Goal: Information Seeking & Learning: Check status

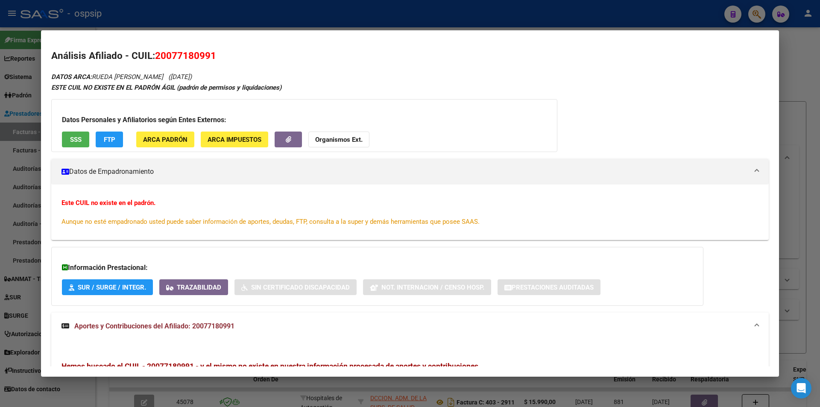
click at [121, 198] on div "Este CUIL no existe en el padrón. Aunque no esté empadronado usted puede saber …" at bounding box center [410, 215] width 718 height 35
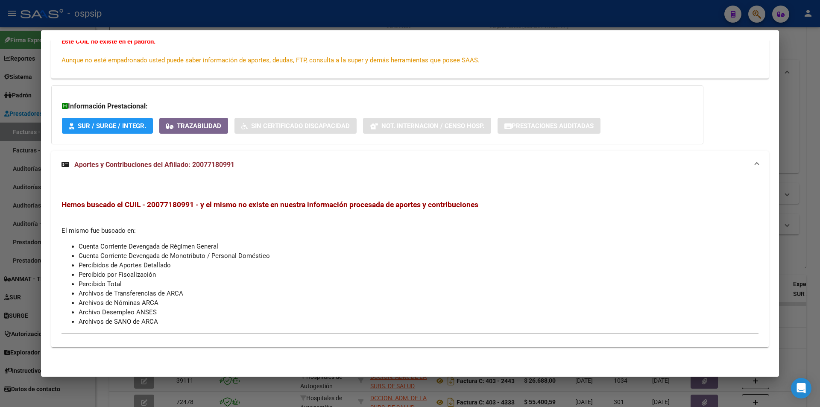
click at [0, 93] on div at bounding box center [410, 203] width 820 height 407
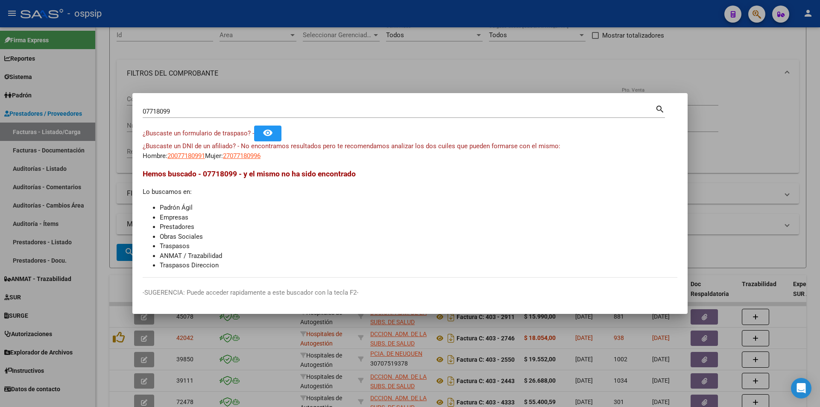
click at [2, 94] on div at bounding box center [410, 203] width 820 height 407
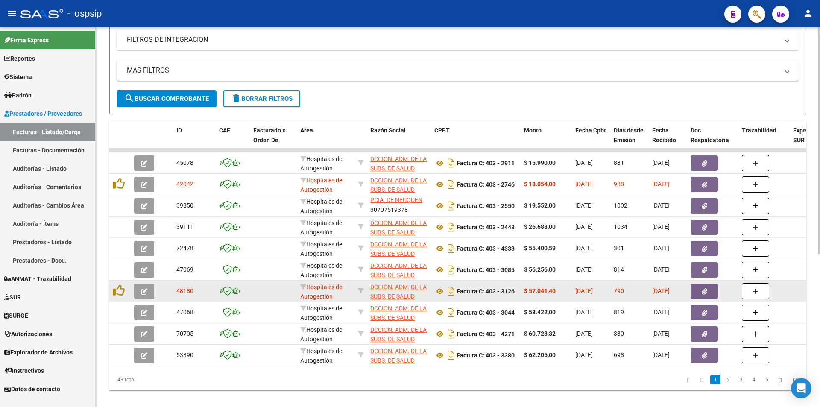
scroll to position [256, 0]
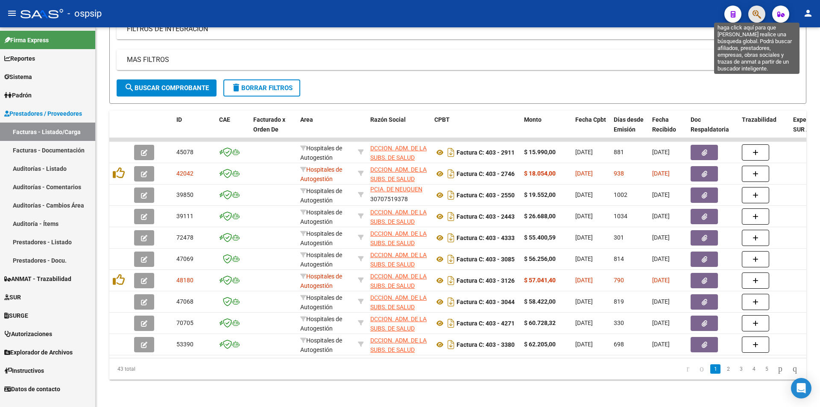
click at [760, 18] on icon "button" at bounding box center [757, 14] width 9 height 10
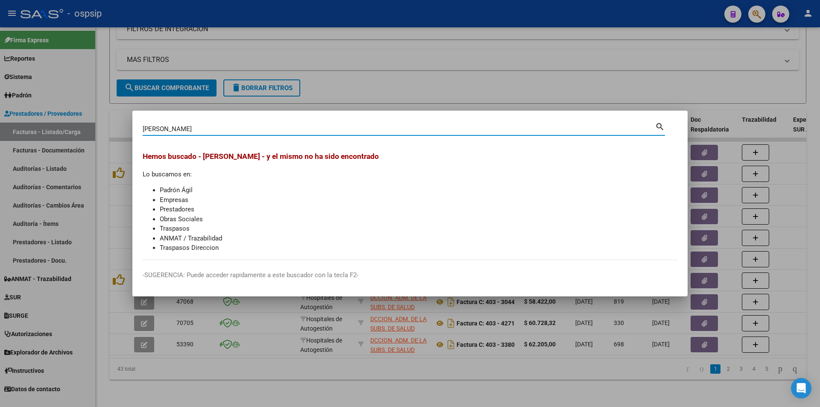
type input "Mateo Ezequiel Barrionuevo"
type input "a"
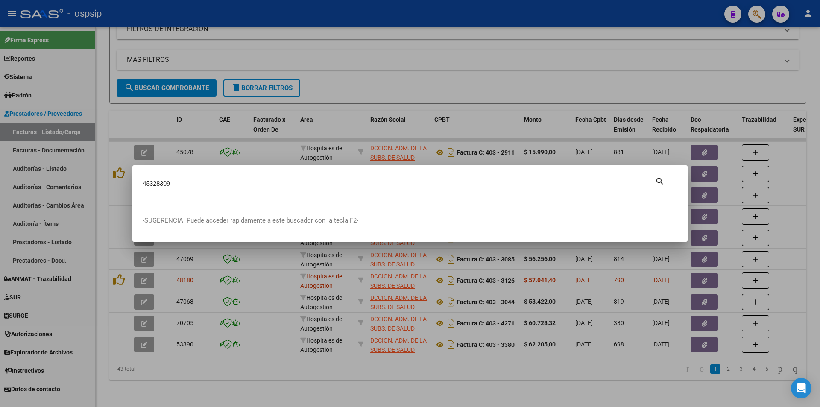
type input "45328309"
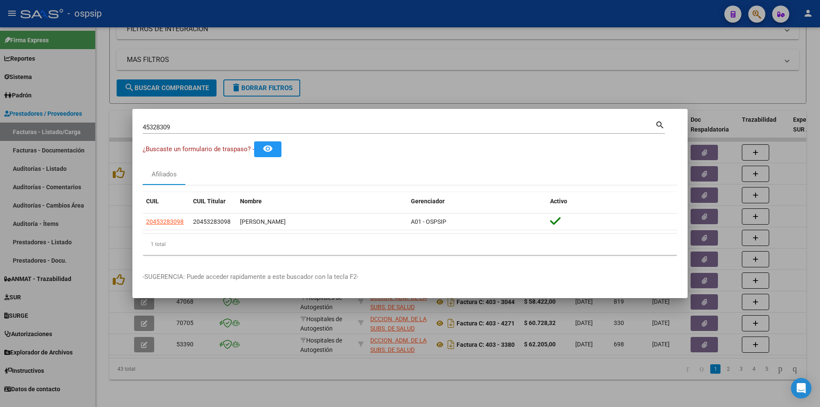
click at [291, 71] on div at bounding box center [410, 203] width 820 height 407
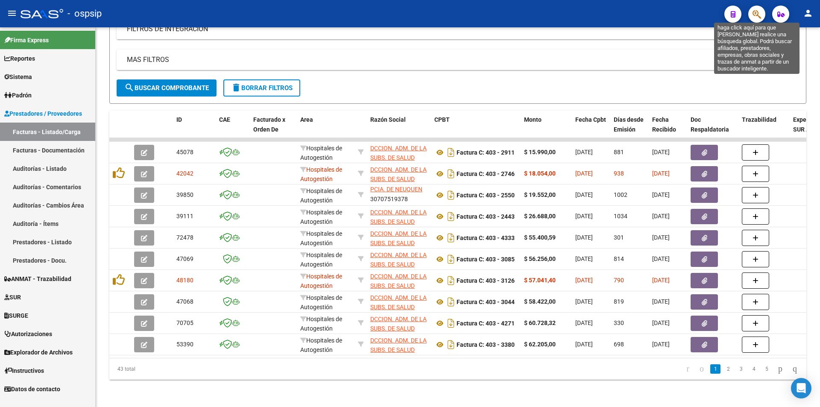
click at [759, 11] on icon "button" at bounding box center [757, 14] width 9 height 10
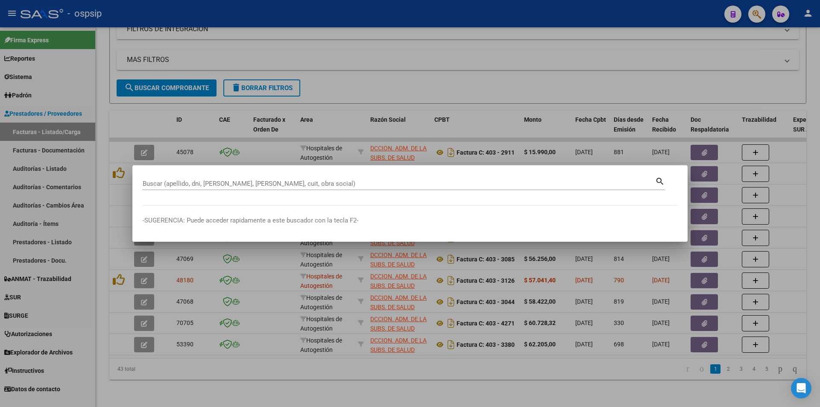
click at [759, 11] on div at bounding box center [410, 203] width 820 height 407
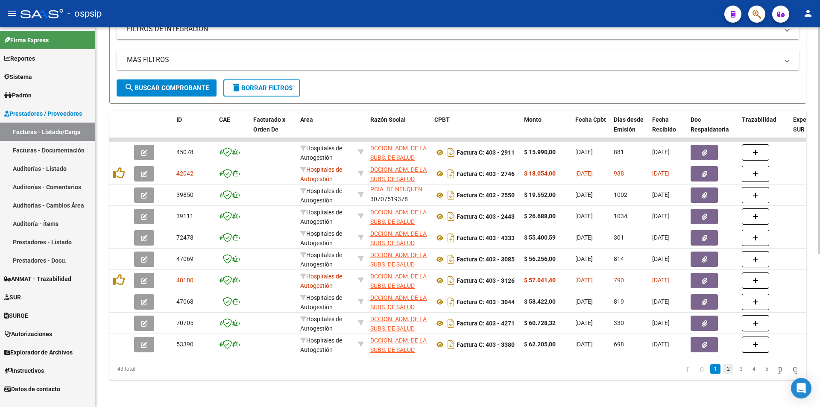
click at [723, 365] on link "2" at bounding box center [728, 369] width 10 height 9
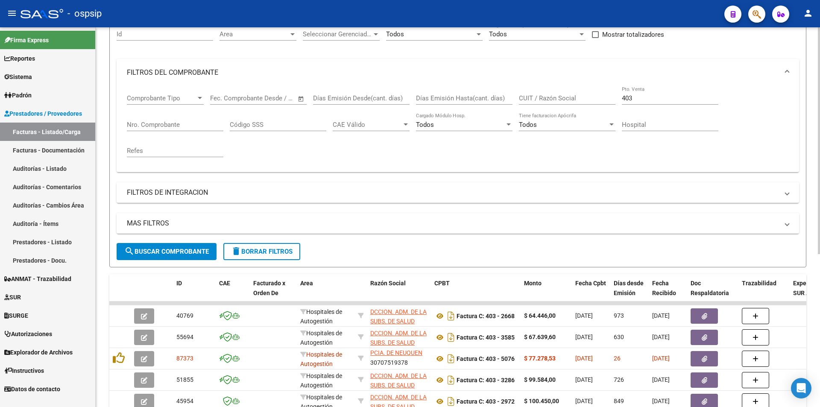
scroll to position [85, 0]
click at [173, 124] on input "Nro. Comprobante" at bounding box center [175, 126] width 97 height 8
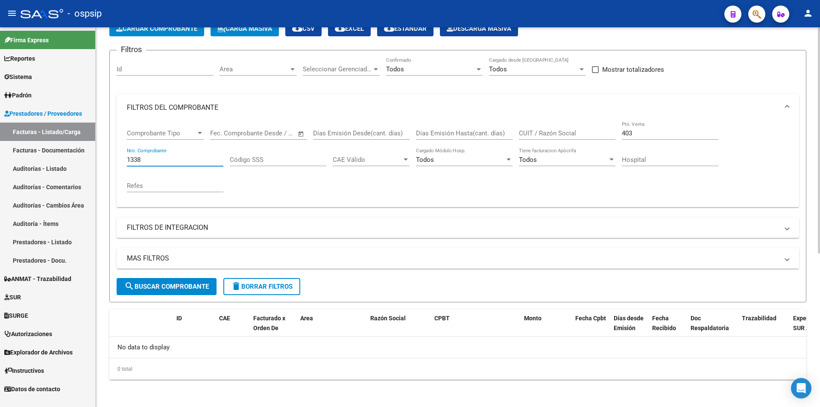
scroll to position [51, 0]
type input "1338"
click at [405, 74] on div "Todos Confirmado" at bounding box center [434, 66] width 97 height 18
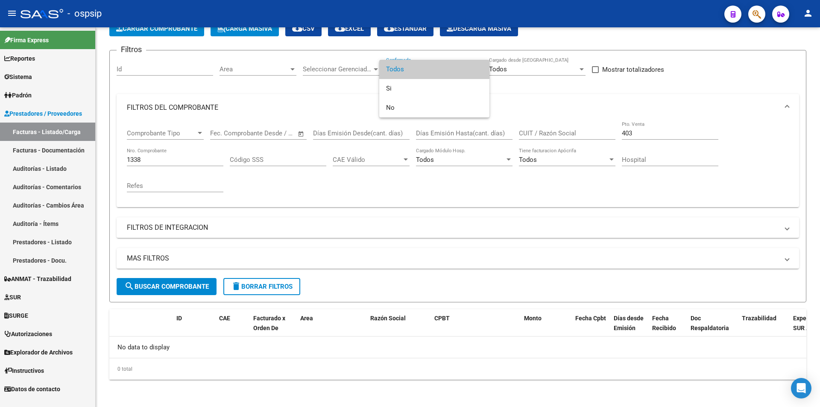
click at [412, 68] on span "Todos" at bounding box center [434, 69] width 97 height 19
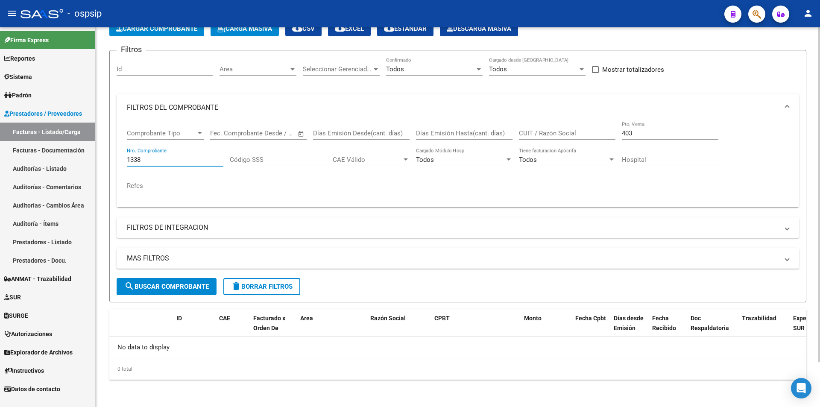
click at [187, 160] on input "1338" at bounding box center [175, 160] width 97 height 8
click at [165, 71] on input "Id" at bounding box center [165, 69] width 97 height 8
type input "413"
click at [185, 158] on input "1338" at bounding box center [175, 160] width 97 height 8
click at [184, 158] on input "1338" at bounding box center [175, 160] width 97 height 8
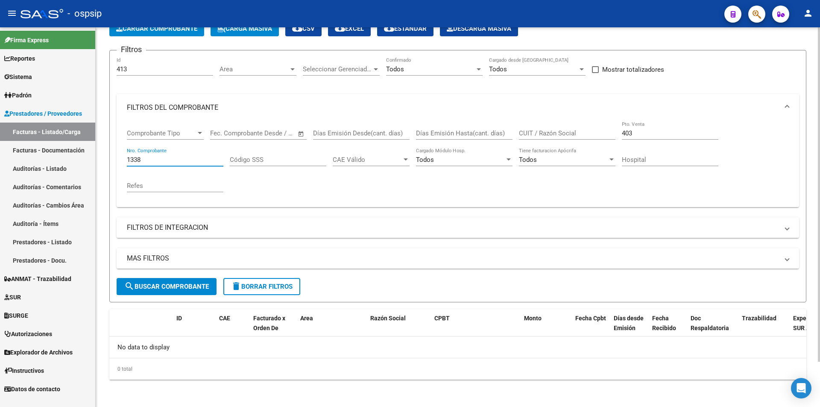
click at [184, 158] on input "1338" at bounding box center [175, 160] width 97 height 8
type input "683"
click at [187, 64] on div "413 Id" at bounding box center [165, 66] width 97 height 18
click at [185, 70] on input "413" at bounding box center [165, 69] width 97 height 8
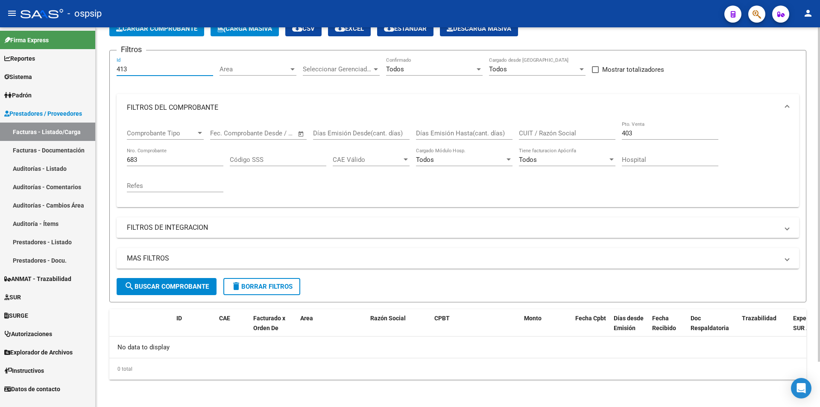
click at [185, 70] on input "413" at bounding box center [165, 69] width 97 height 8
click at [184, 69] on input "683" at bounding box center [165, 69] width 97 height 8
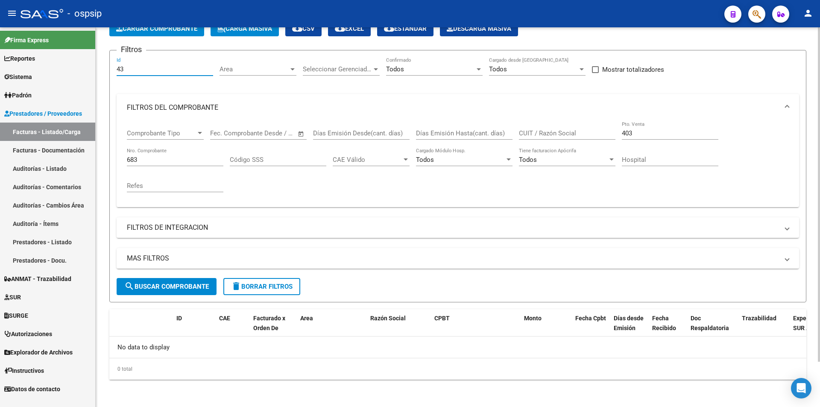
type input "434"
click at [168, 66] on input "434" at bounding box center [165, 69] width 97 height 8
click at [638, 128] on div "403 Pto. Venta" at bounding box center [670, 130] width 97 height 18
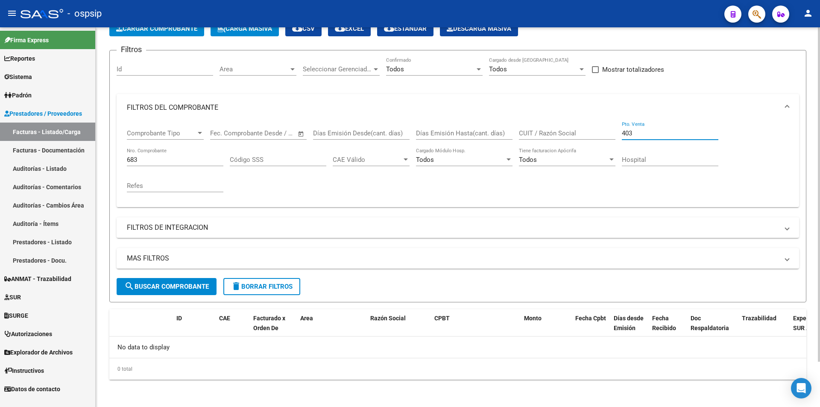
click at [643, 133] on input "403" at bounding box center [670, 133] width 97 height 8
drag, startPoint x: 645, startPoint y: 135, endPoint x: 523, endPoint y: 136, distance: 122.2
click at [523, 136] on div "Comprobante Tipo Comprobante Tipo Start date – End date Fec. Comprobante Desde …" at bounding box center [458, 160] width 662 height 79
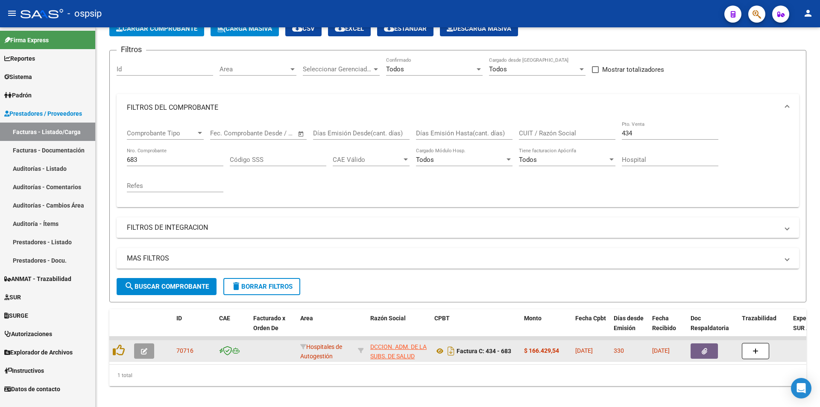
click at [125, 353] on div at bounding box center [120, 350] width 15 height 13
click at [126, 346] on div at bounding box center [120, 350] width 15 height 13
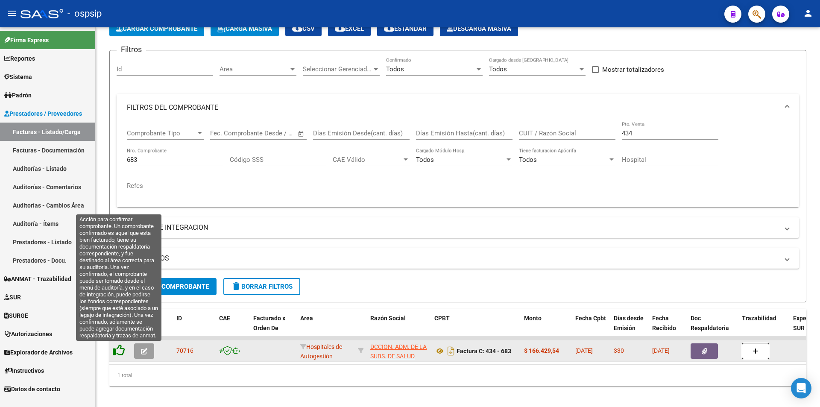
click at [124, 345] on icon at bounding box center [119, 350] width 12 height 12
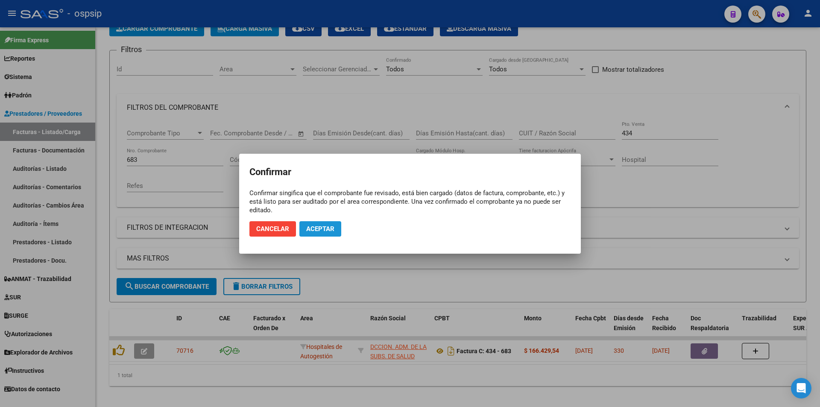
click at [316, 226] on span "Aceptar" at bounding box center [320, 229] width 28 height 8
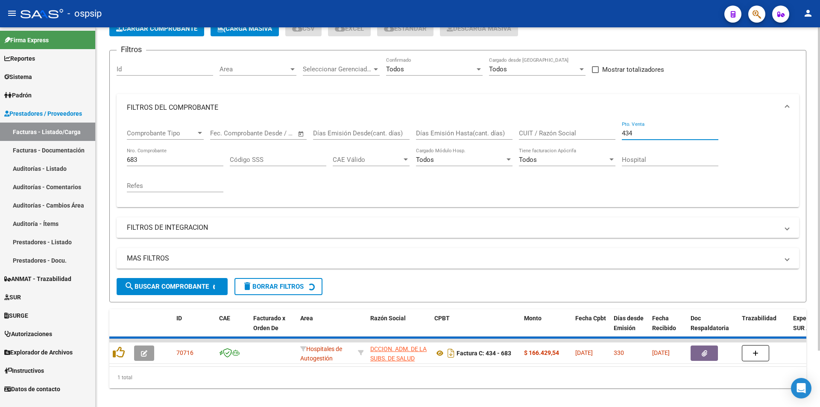
drag, startPoint x: 662, startPoint y: 134, endPoint x: 525, endPoint y: 134, distance: 136.3
click at [527, 135] on div "Comprobante Tipo Comprobante Tipo Start date – End date Fec. Comprobante Desde …" at bounding box center [458, 160] width 662 height 79
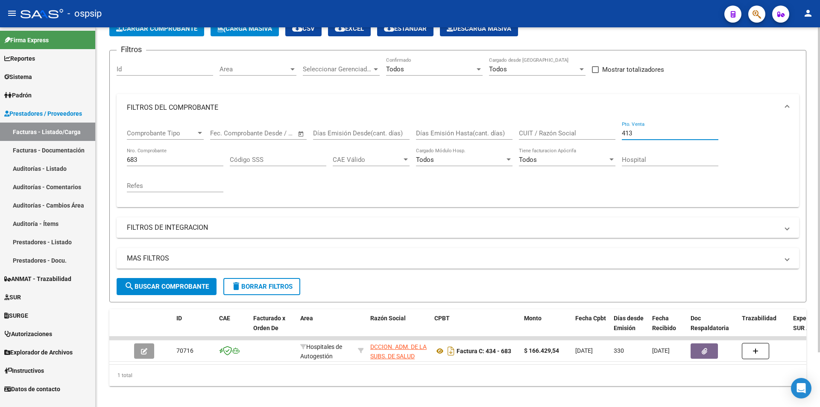
type input "413"
drag, startPoint x: 177, startPoint y: 165, endPoint x: 181, endPoint y: 161, distance: 5.5
click at [178, 163] on div "683 Nro. Comprobante" at bounding box center [175, 157] width 97 height 18
click at [181, 161] on input "683" at bounding box center [175, 160] width 97 height 8
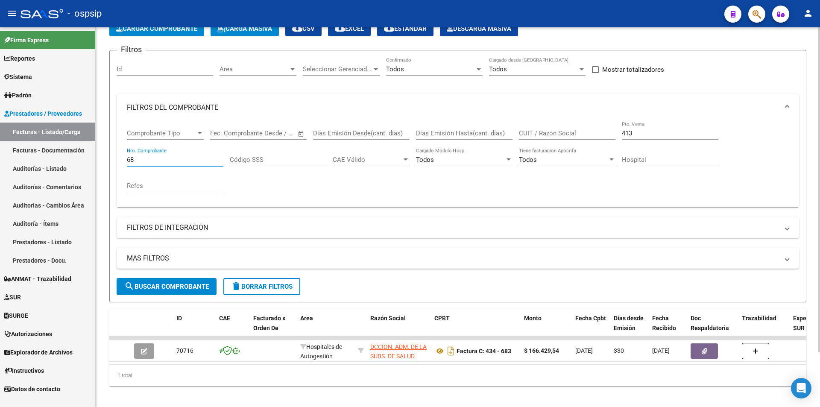
type input "6"
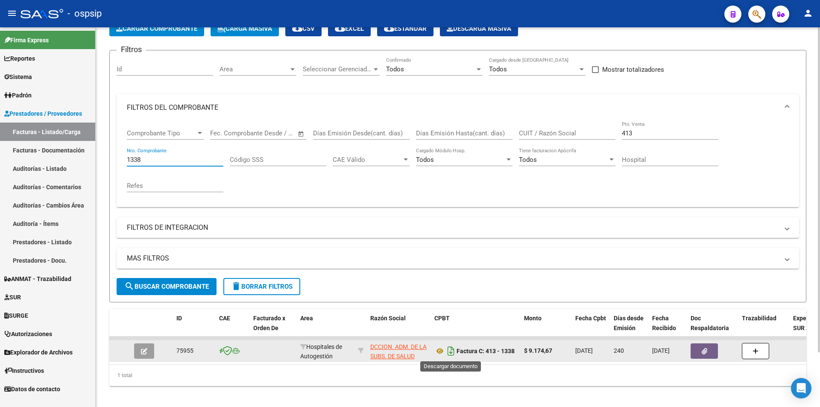
type input "1338"
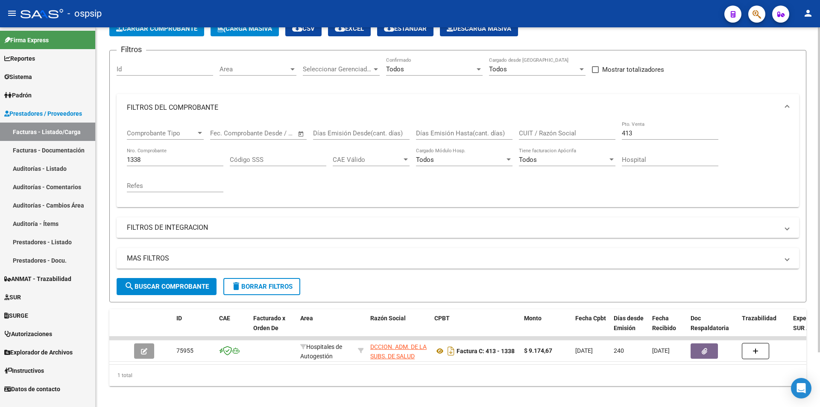
drag, startPoint x: 703, startPoint y: 123, endPoint x: 665, endPoint y: 145, distance: 43.8
click at [688, 135] on div "413 Pto. Venta" at bounding box center [670, 130] width 97 height 18
click at [653, 144] on div "413 Pto. Venta" at bounding box center [670, 134] width 97 height 26
click at [660, 127] on div "413 Pto. Venta" at bounding box center [670, 130] width 97 height 18
click at [669, 134] on input "413" at bounding box center [670, 133] width 97 height 8
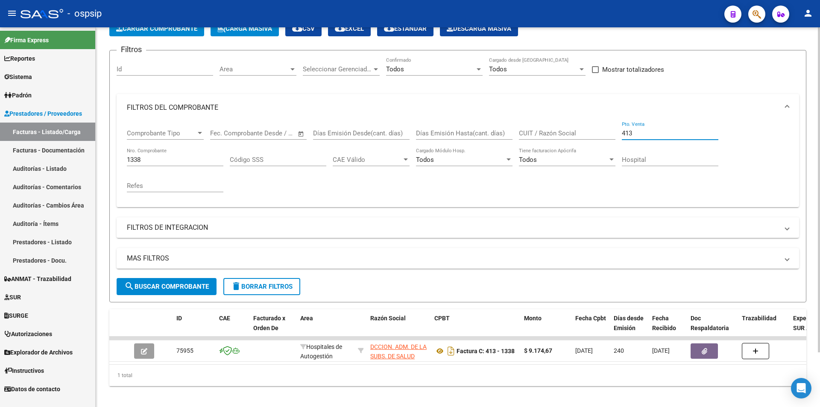
click at [669, 134] on input "413" at bounding box center [670, 133] width 97 height 8
click at [668, 134] on input "413" at bounding box center [670, 133] width 97 height 8
type input "4"
click at [442, 75] on div "Todos Confirmado" at bounding box center [434, 70] width 97 height 26
click at [438, 74] on div "Todos Confirmado" at bounding box center [434, 66] width 97 height 18
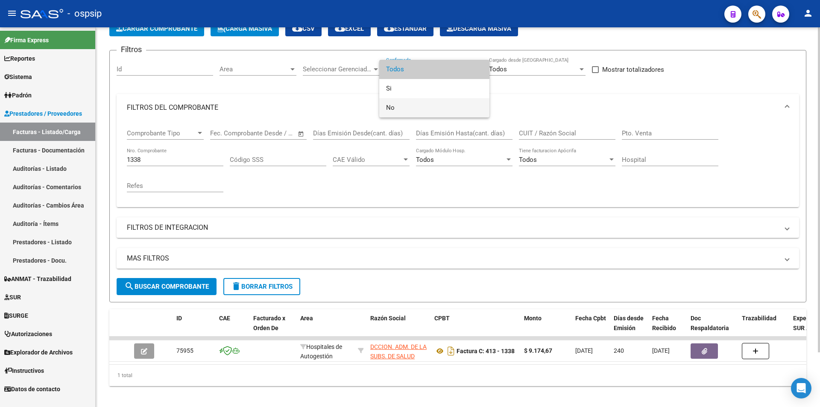
click at [444, 107] on span "No" at bounding box center [434, 107] width 97 height 19
click at [192, 167] on div "1338 Nro. Comprobante" at bounding box center [175, 161] width 97 height 26
click at [192, 160] on input "1338" at bounding box center [175, 160] width 97 height 8
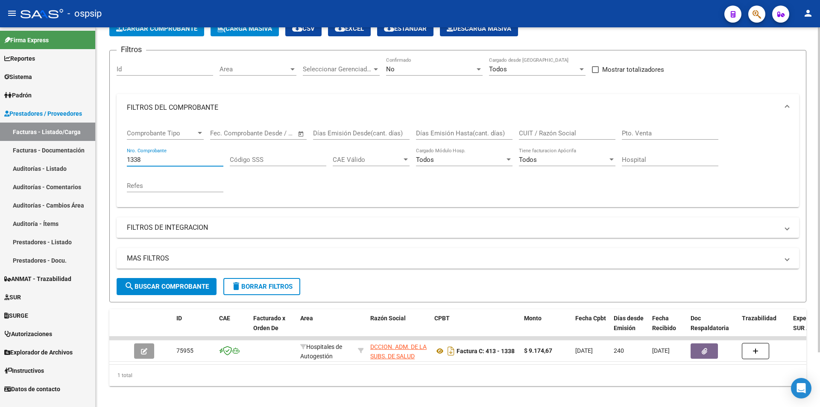
click at [192, 160] on input "1338" at bounding box center [175, 160] width 97 height 8
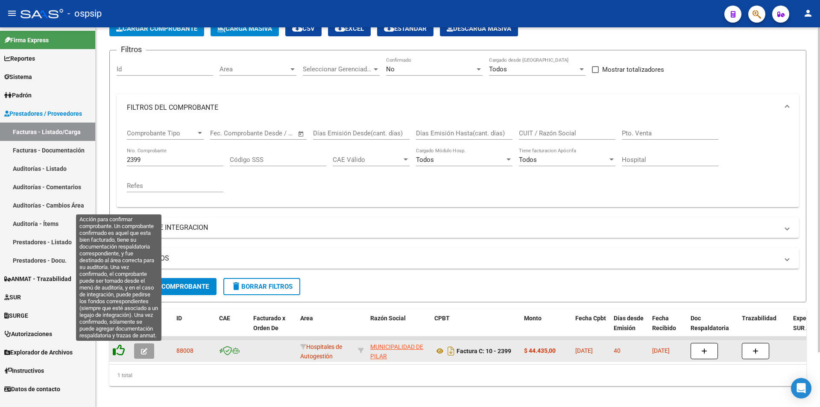
click at [124, 347] on icon at bounding box center [119, 350] width 12 height 12
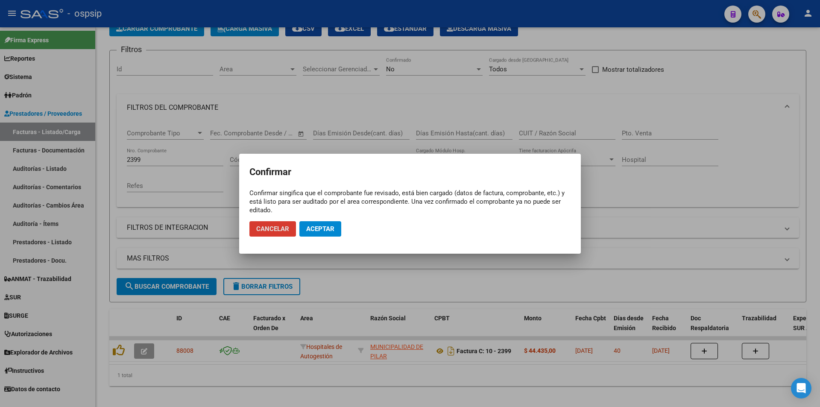
click at [328, 232] on span "Aceptar" at bounding box center [320, 229] width 28 height 8
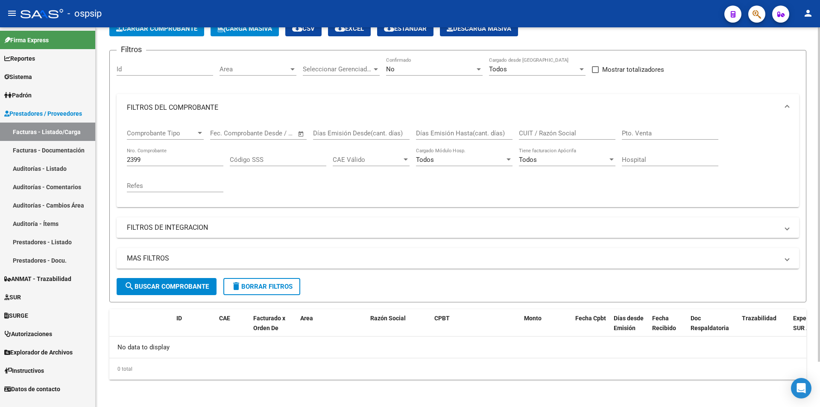
click at [153, 149] on div "2399 Nro. Comprobante" at bounding box center [175, 157] width 97 height 18
click at [159, 163] on input "2399" at bounding box center [175, 160] width 97 height 8
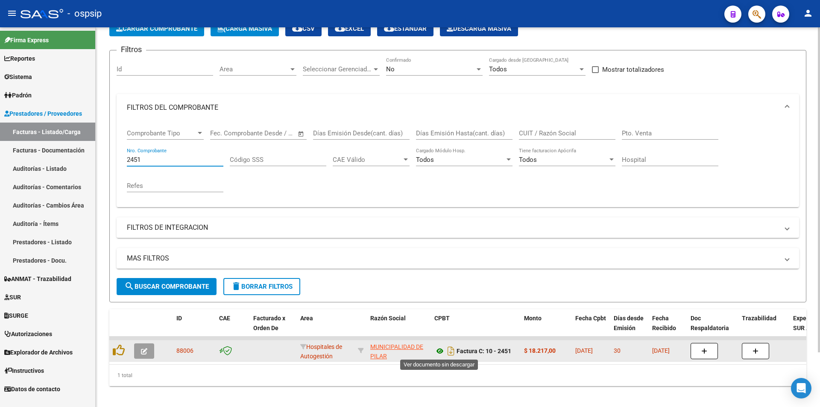
type input "2451"
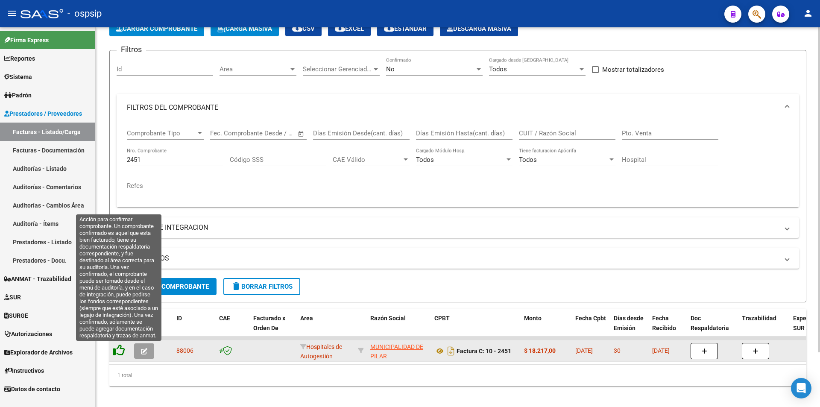
click at [115, 348] on icon at bounding box center [119, 350] width 12 height 12
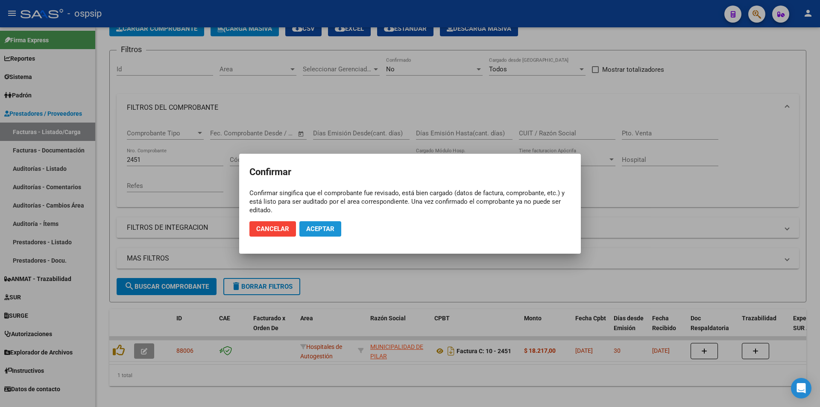
click at [319, 225] on span "Aceptar" at bounding box center [320, 229] width 28 height 8
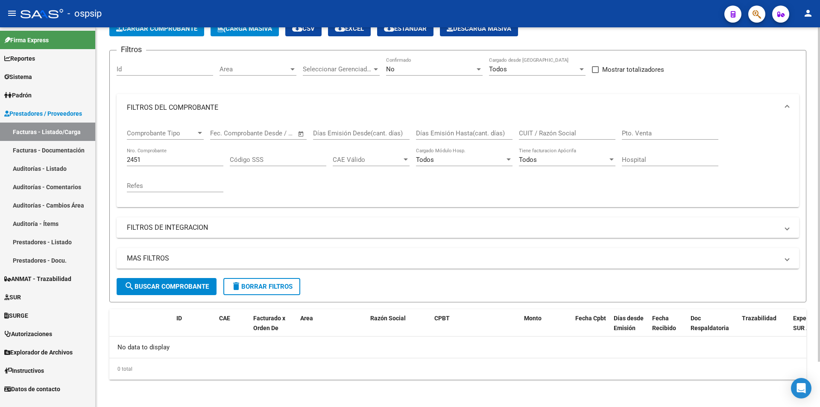
click at [171, 151] on div "2451 Nro. Comprobante" at bounding box center [175, 157] width 97 height 18
click at [171, 157] on input "2451" at bounding box center [175, 160] width 97 height 8
click at [171, 157] on input "Nro. Comprobante" at bounding box center [175, 160] width 97 height 8
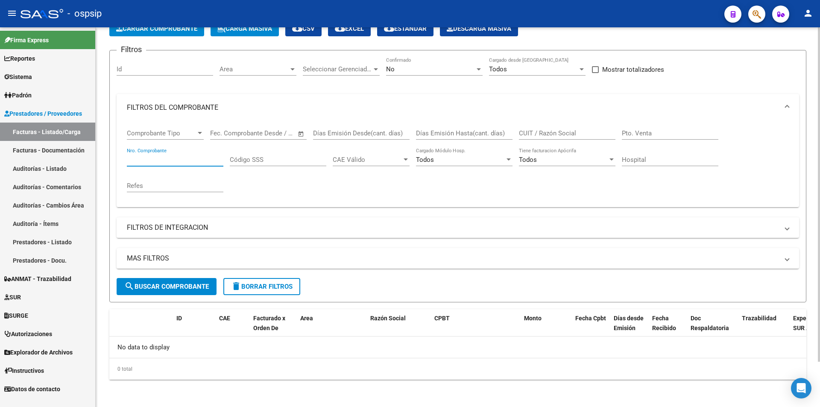
click at [171, 157] on input "Nro. Comprobante" at bounding box center [175, 160] width 97 height 8
click at [171, 156] on input "24182032" at bounding box center [175, 160] width 97 height 8
type input "24182032"
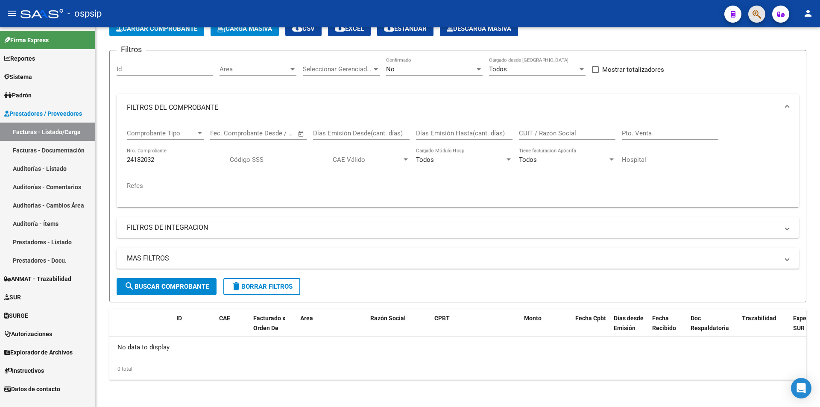
click at [762, 19] on button "button" at bounding box center [757, 14] width 17 height 17
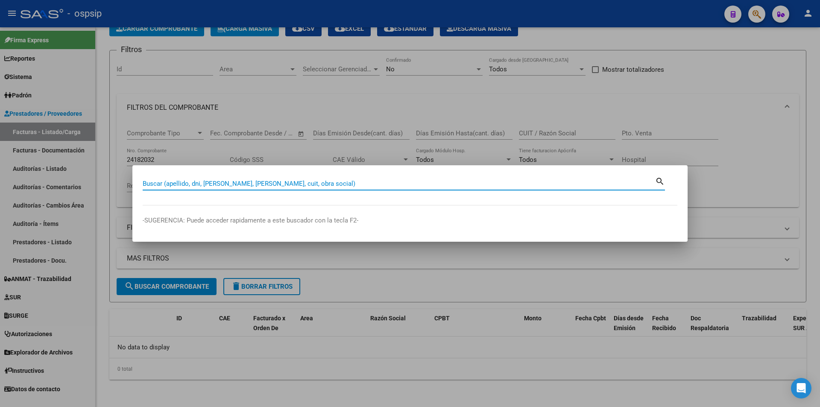
paste input "24182032"
type input "24182032"
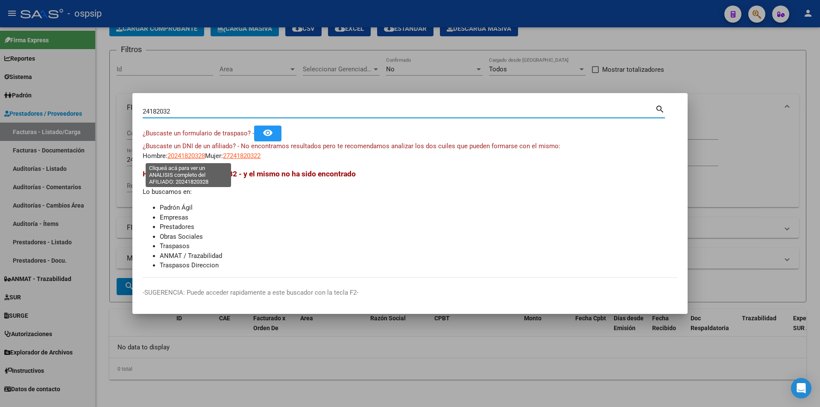
click at [190, 159] on span "20241820328" at bounding box center [187, 156] width 38 height 8
type textarea "20241820328"
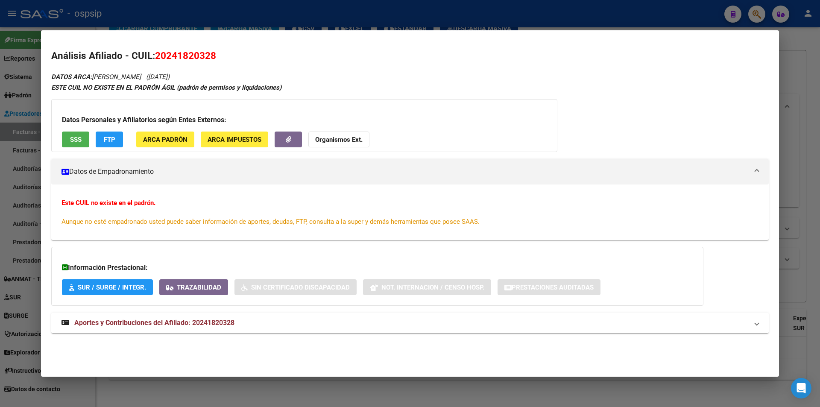
click at [249, 327] on mat-panel-title "Aportes y Contribuciones del Afiliado: 20241820328" at bounding box center [405, 323] width 687 height 10
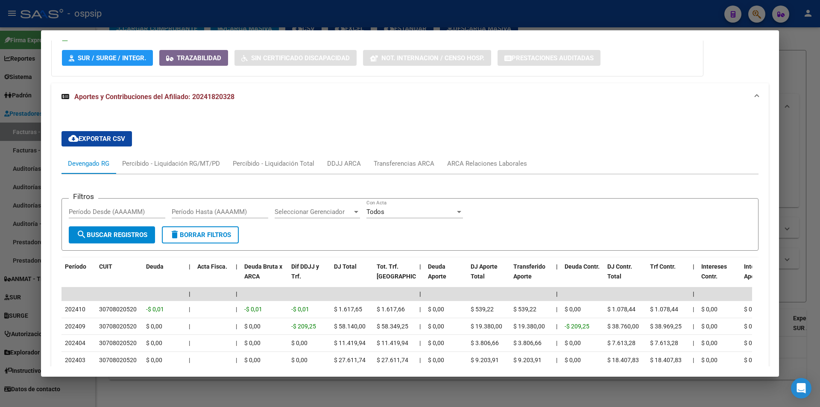
scroll to position [339, 0]
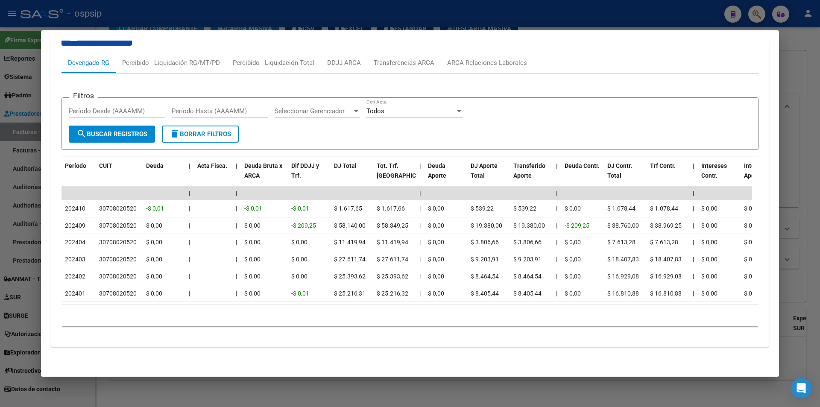
drag, startPoint x: 309, startPoint y: 305, endPoint x: 308, endPoint y: 299, distance: 6.0
click at [308, 299] on datatable-body "| | | | | | | | | | | | | 202410 30708020520 -$ 0,01 | | -$ 0,01 -$ 0,01 $ 1.61…" at bounding box center [407, 246] width 691 height 118
click at [400, 53] on div "Transferencias ARCA" at bounding box center [405, 63] width 74 height 21
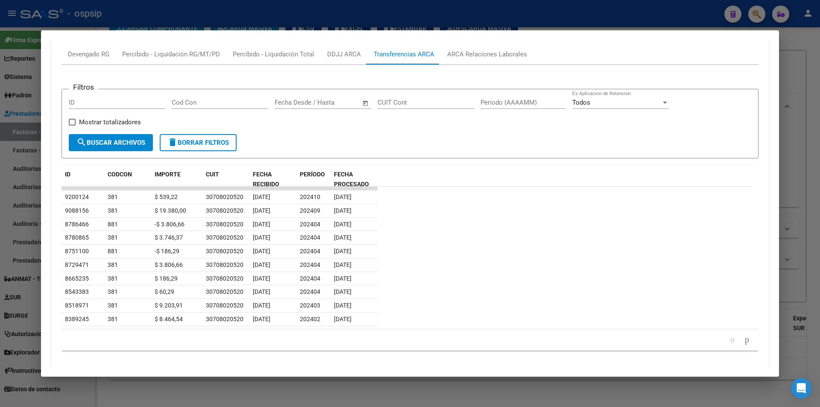
scroll to position [296, 0]
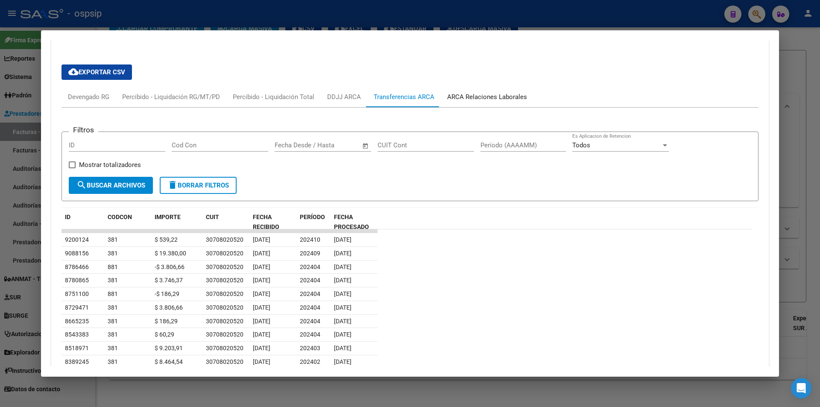
click at [512, 99] on div "ARCA Relaciones Laborales" at bounding box center [487, 96] width 80 height 9
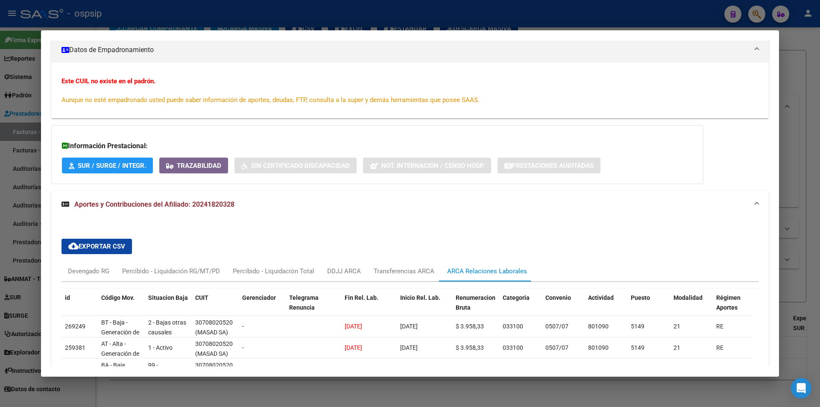
scroll to position [249, 0]
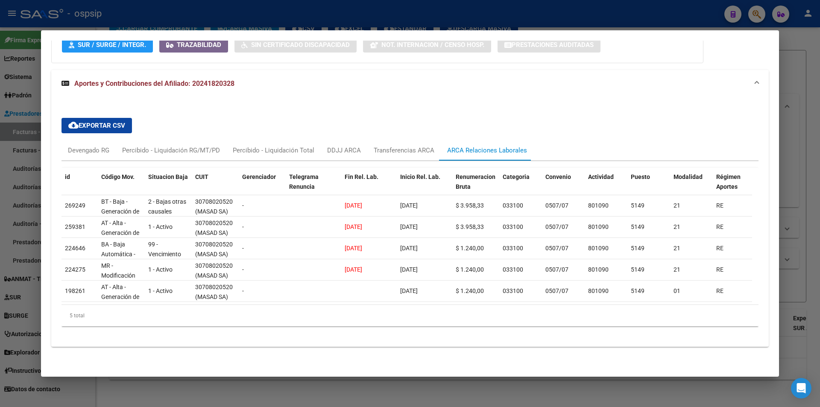
click at [0, 57] on div at bounding box center [410, 203] width 820 height 407
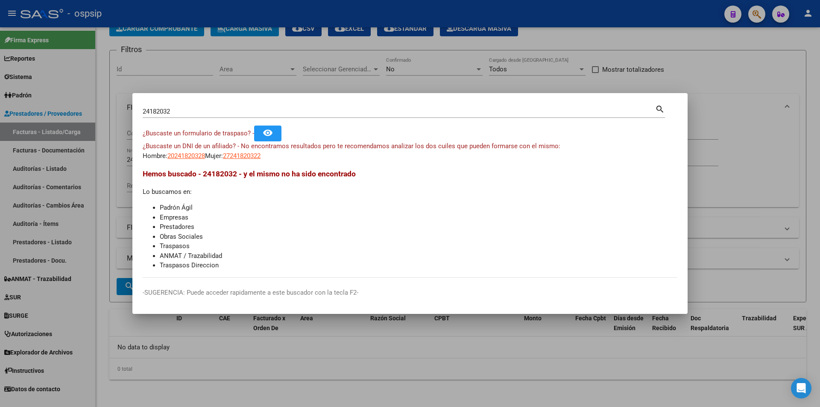
click at [73, 185] on div at bounding box center [410, 203] width 820 height 407
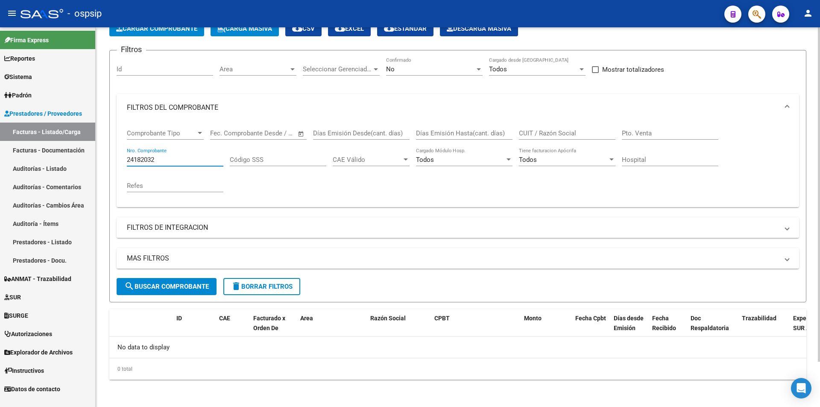
click at [160, 161] on input "24182032" at bounding box center [175, 160] width 97 height 8
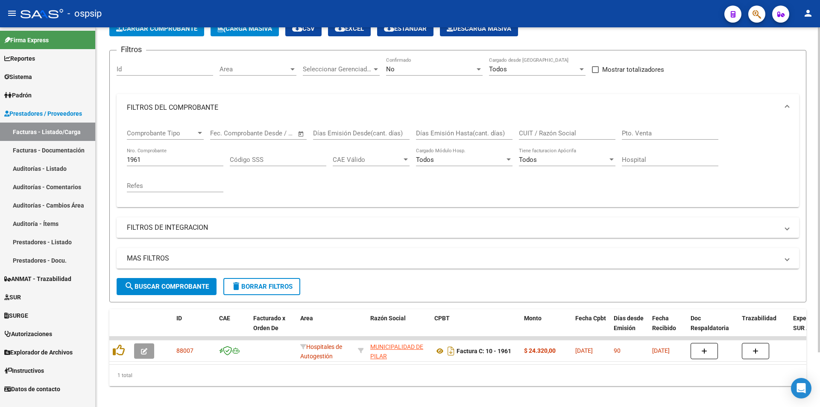
scroll to position [64, 0]
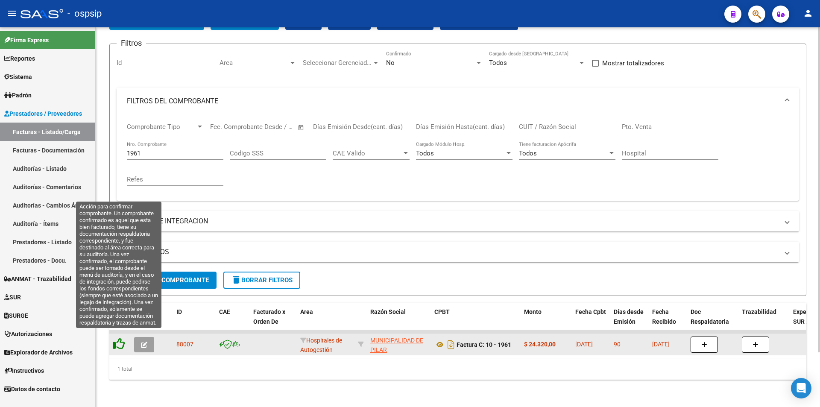
click at [116, 338] on icon at bounding box center [119, 344] width 12 height 12
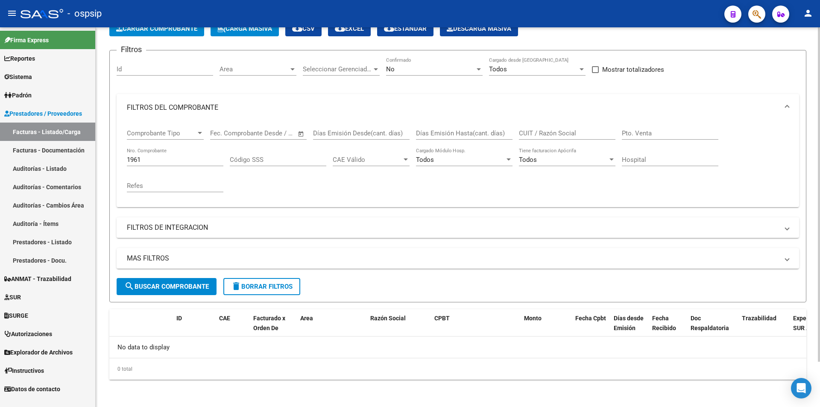
scroll to position [51, 0]
click at [145, 153] on div "1961 Nro. Comprobante" at bounding box center [175, 157] width 97 height 18
drag, startPoint x: 153, startPoint y: 157, endPoint x: 76, endPoint y: 162, distance: 76.6
click at [76, 162] on mat-sidenav-container "Firma Express Reportes Egresos Devengados Auditorías x Área Auditorías x Usuari…" at bounding box center [410, 217] width 820 height 380
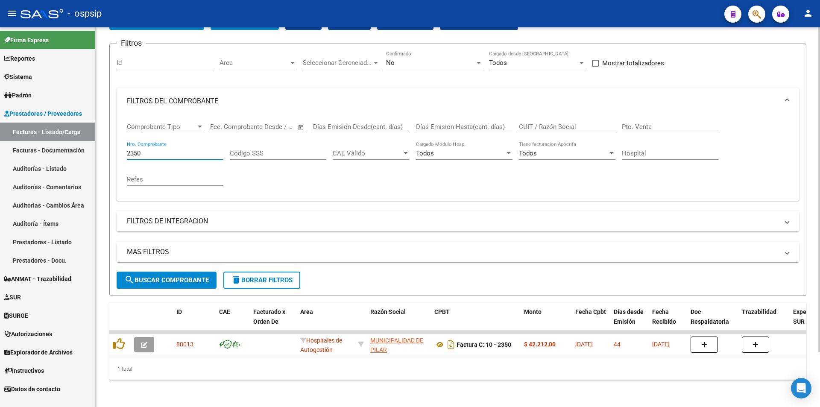
scroll to position [64, 0]
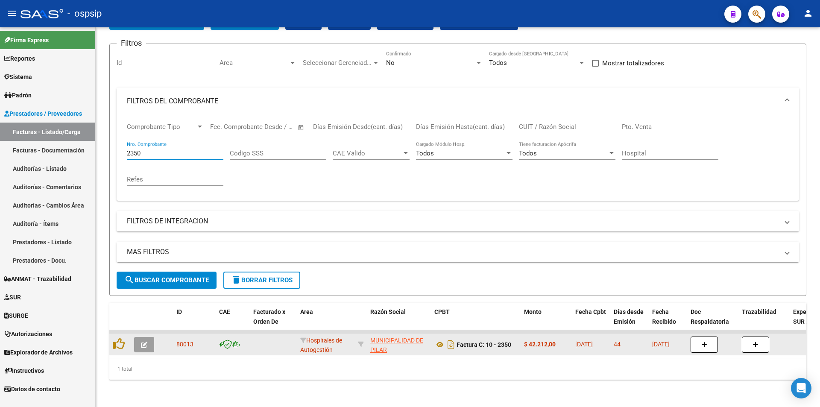
type input "2350"
click at [408, 337] on span "MUNICIPALIDAD DE PILAR" at bounding box center [397, 345] width 53 height 17
type textarea "30999005825"
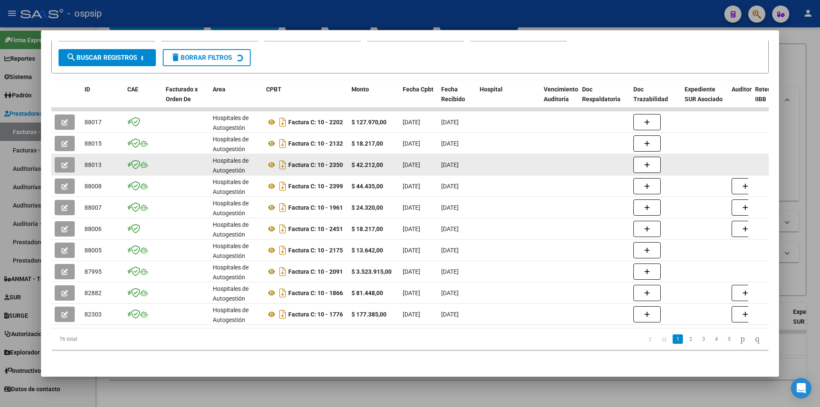
scroll to position [153, 0]
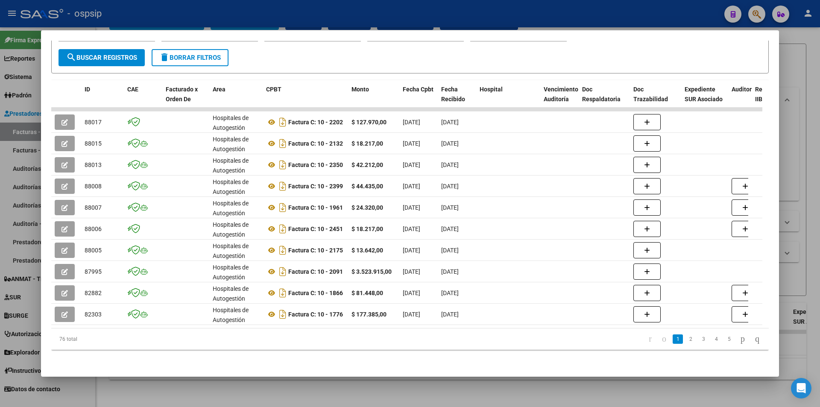
click at [723, 341] on li "5" at bounding box center [729, 339] width 13 height 15
click at [740, 343] on icon "go to next page" at bounding box center [743, 339] width 7 height 10
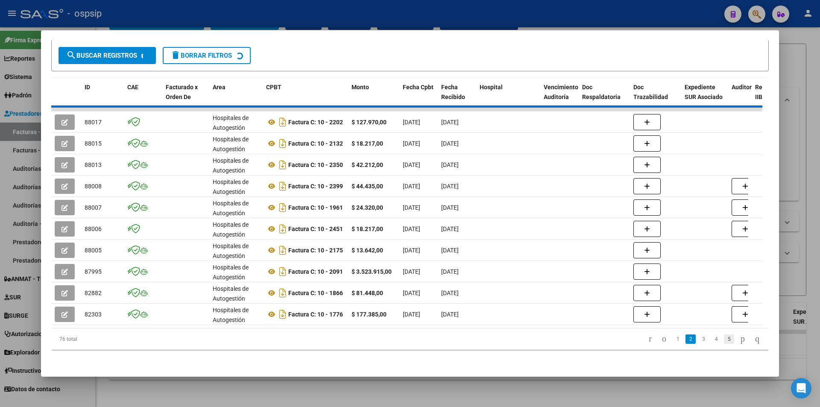
click at [713, 340] on div "76 total 1 2 3 4 5" at bounding box center [410, 339] width 718 height 21
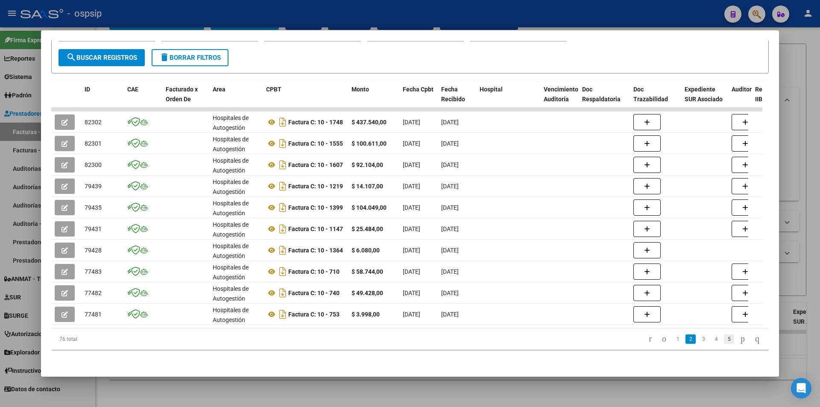
click at [724, 340] on link "5" at bounding box center [729, 339] width 10 height 9
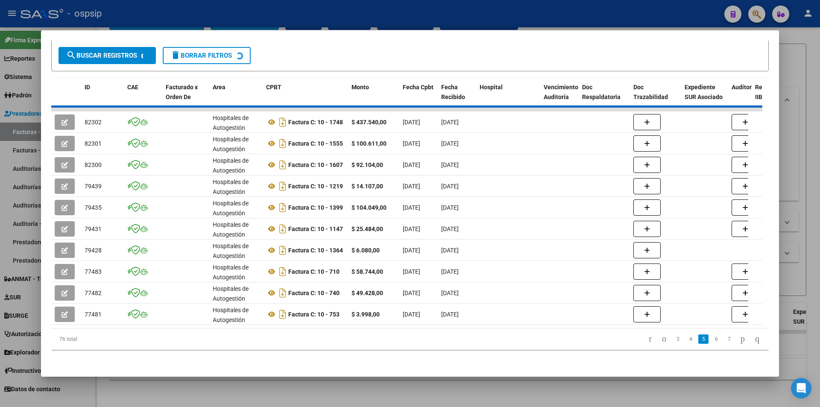
click at [712, 342] on div "76 total 3 4 5 6 7" at bounding box center [410, 339] width 718 height 21
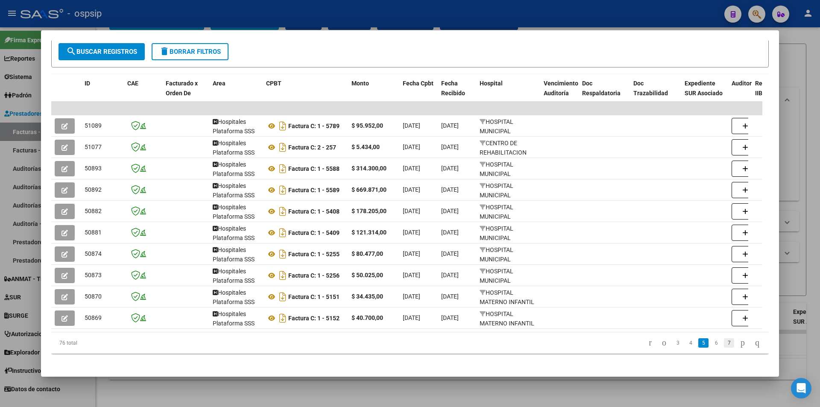
click at [724, 348] on link "7" at bounding box center [729, 342] width 10 height 9
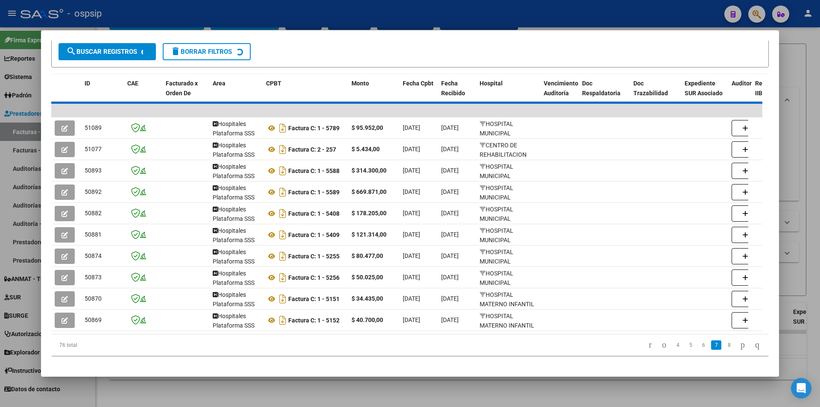
click at [723, 353] on li "8" at bounding box center [729, 345] width 13 height 15
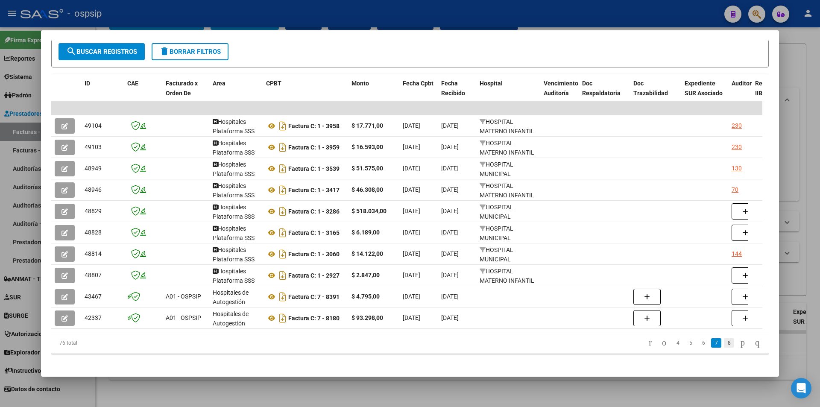
click at [724, 348] on link "8" at bounding box center [729, 342] width 10 height 9
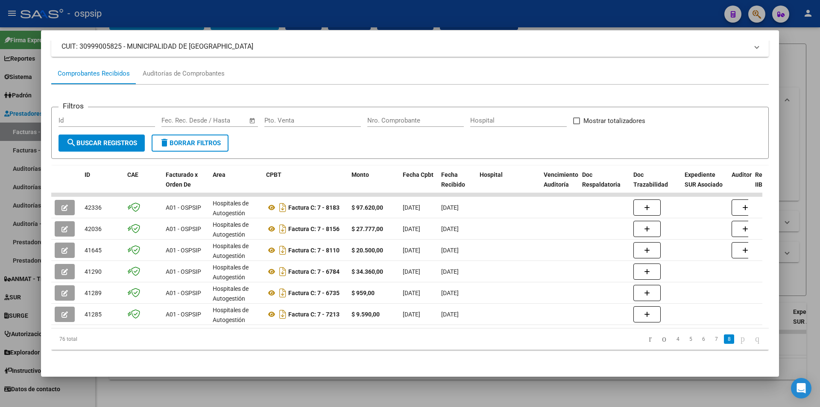
scroll to position [68, 0]
click at [673, 338] on link "4" at bounding box center [678, 339] width 10 height 9
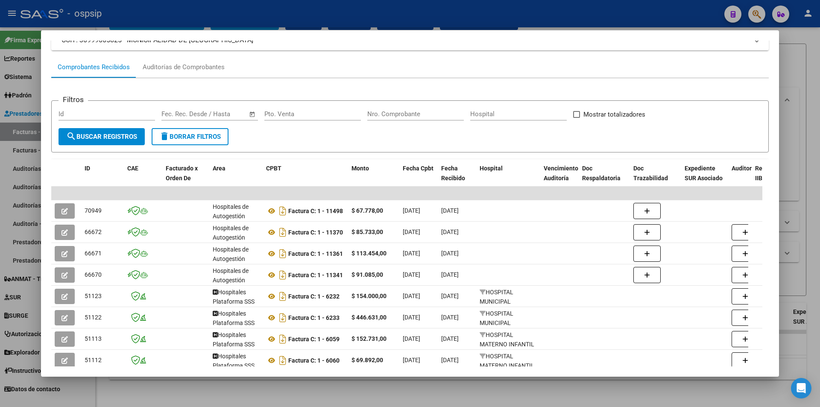
scroll to position [162, 0]
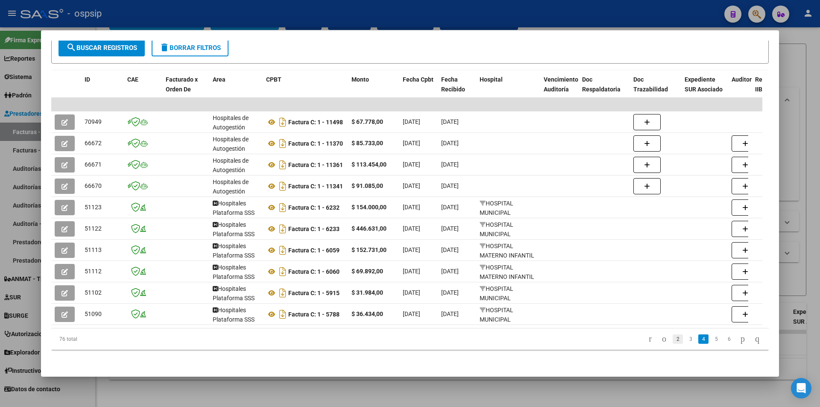
click at [673, 341] on link "2" at bounding box center [678, 339] width 10 height 9
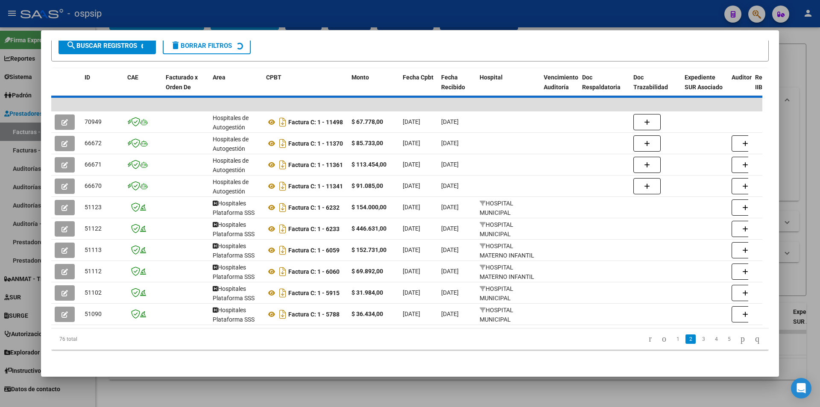
click at [663, 342] on div "76 total 1 2 3 4 5" at bounding box center [410, 339] width 718 height 21
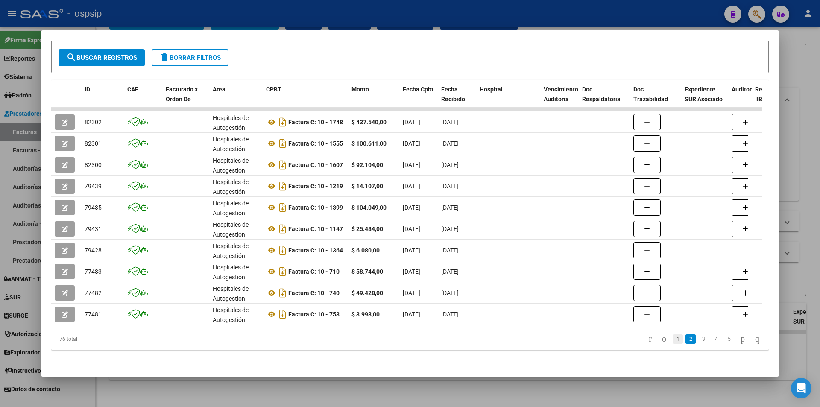
scroll to position [153, 0]
click at [673, 341] on link "1" at bounding box center [678, 339] width 10 height 9
drag, startPoint x: 784, startPoint y: 268, endPoint x: 777, endPoint y: 269, distance: 7.0
click at [781, 268] on div at bounding box center [410, 203] width 820 height 407
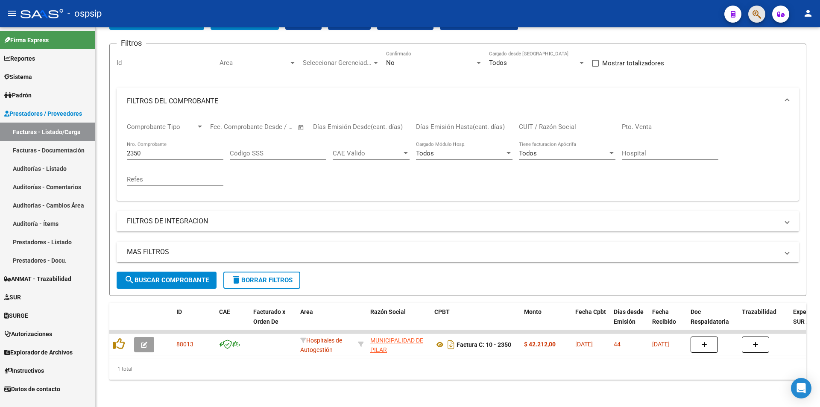
click at [762, 9] on button "button" at bounding box center [757, 14] width 17 height 17
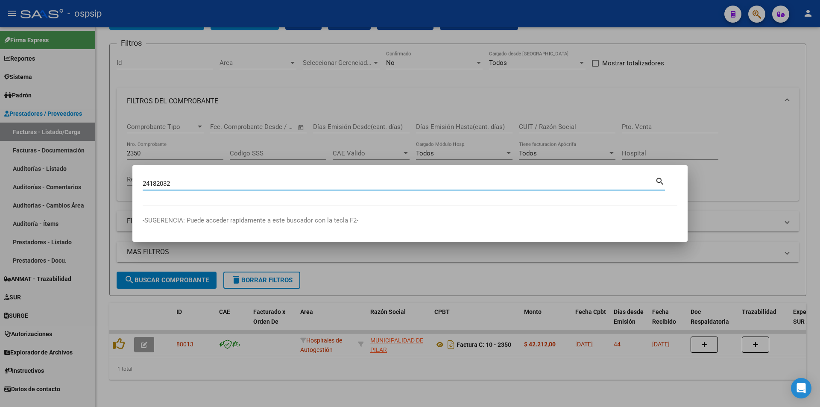
type input "24182032"
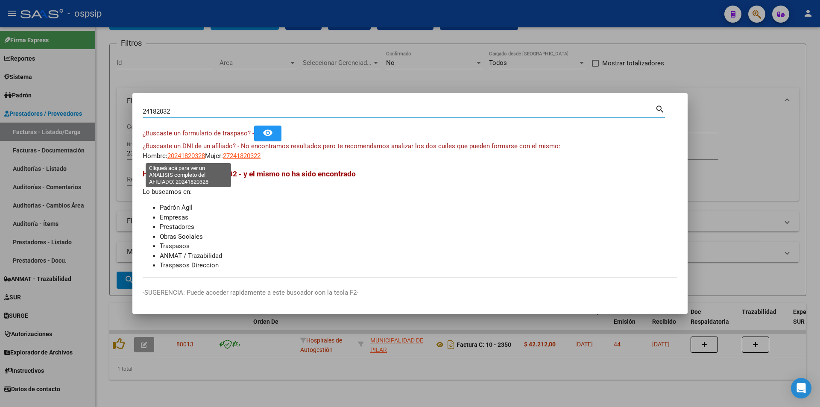
click at [198, 156] on span "20241820328" at bounding box center [187, 156] width 38 height 8
type textarea "20241820328"
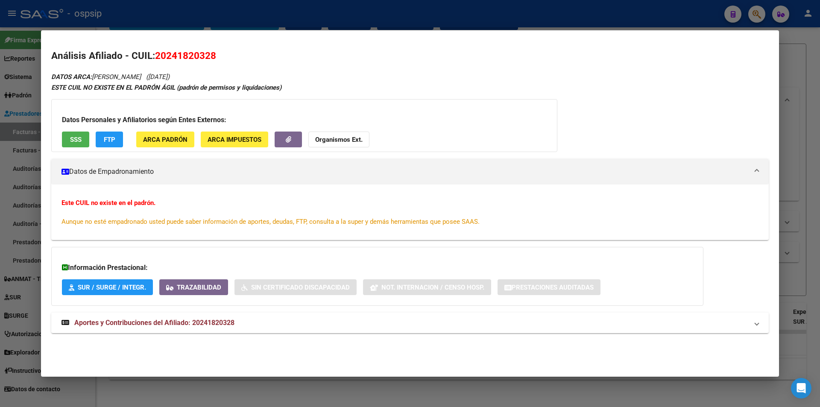
click at [221, 309] on div "DATOS ARCA: ARRIOLA RAMON HORACIO (11/03/1968) ESTE CUIL NO EXISTE EN EL PADRÓN…" at bounding box center [410, 207] width 718 height 272
click at [219, 317] on mat-expansion-panel-header "Aportes y Contribuciones del Afiliado: 20241820328" at bounding box center [410, 323] width 718 height 21
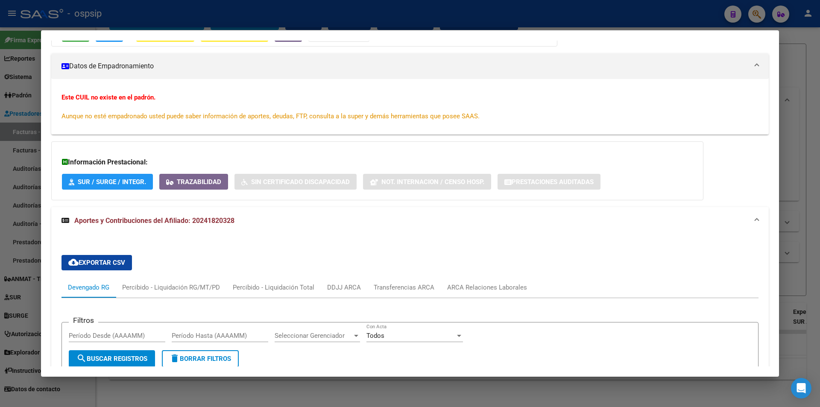
scroll to position [214, 0]
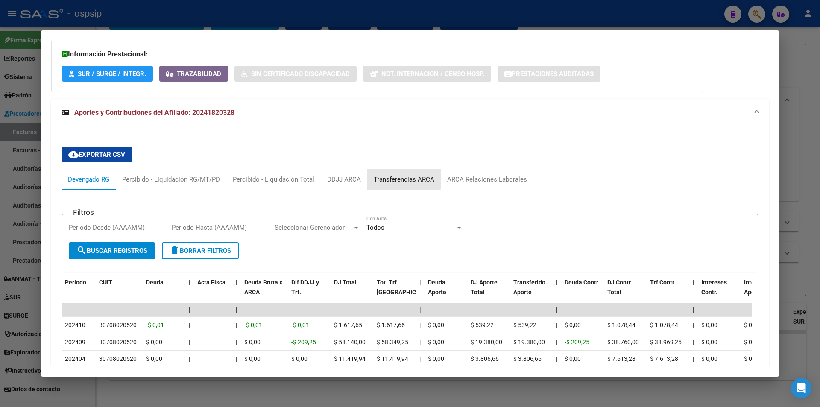
click at [400, 171] on div "Transferencias ARCA" at bounding box center [405, 179] width 74 height 21
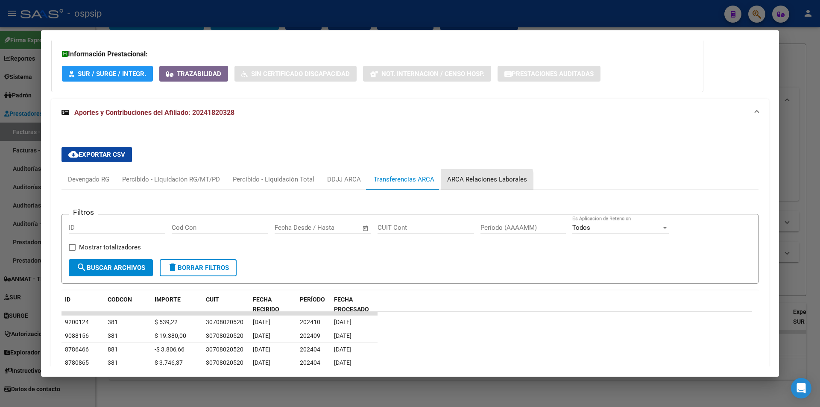
click at [485, 183] on div "ARCA Relaciones Laborales" at bounding box center [487, 179] width 80 height 9
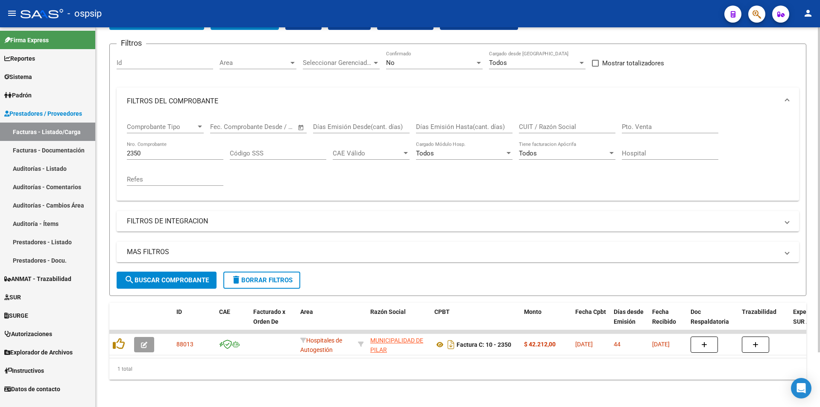
click at [426, 257] on div "MAS FILTROS Todos Con Doc. Respaldatoria Todos Con Trazabilidad Todos Asociado …" at bounding box center [458, 257] width 683 height 30
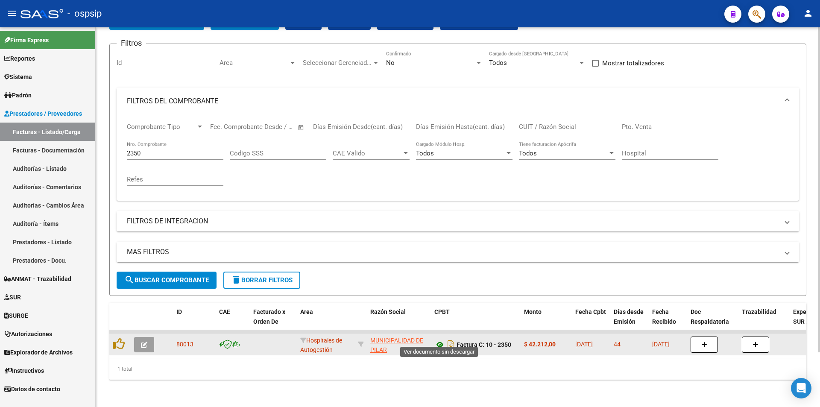
click at [436, 342] on icon at bounding box center [440, 345] width 11 height 10
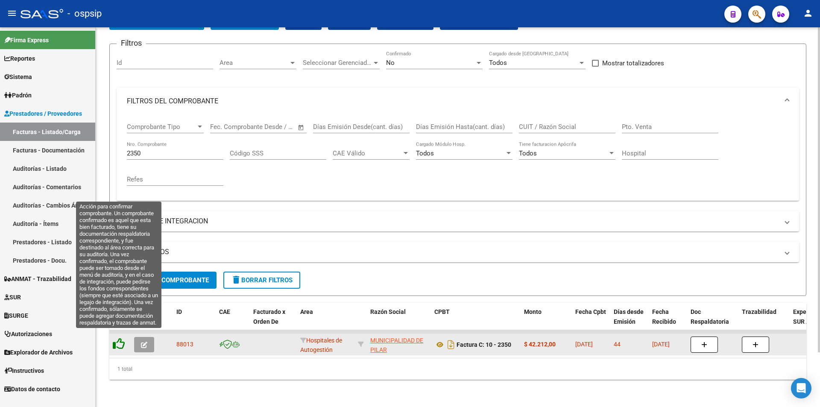
click at [119, 341] on icon at bounding box center [119, 344] width 12 height 12
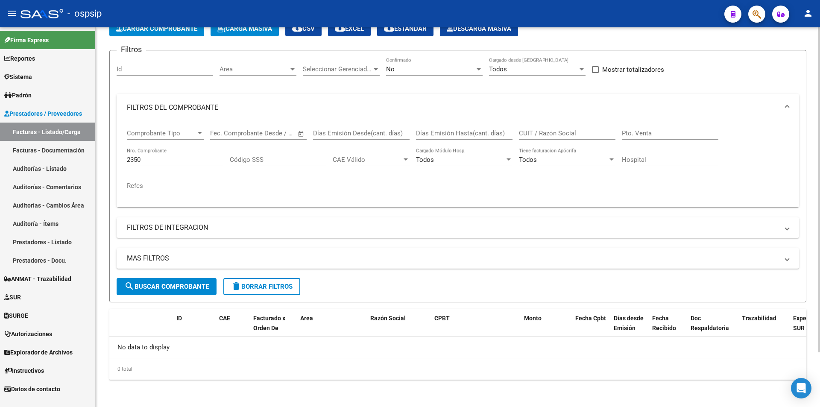
scroll to position [51, 0]
click at [148, 150] on div "2350 Nro. Comprobante" at bounding box center [175, 157] width 97 height 18
click at [154, 155] on div "2350 Nro. Comprobante" at bounding box center [175, 157] width 97 height 18
click at [155, 156] on input "2350" at bounding box center [175, 160] width 97 height 8
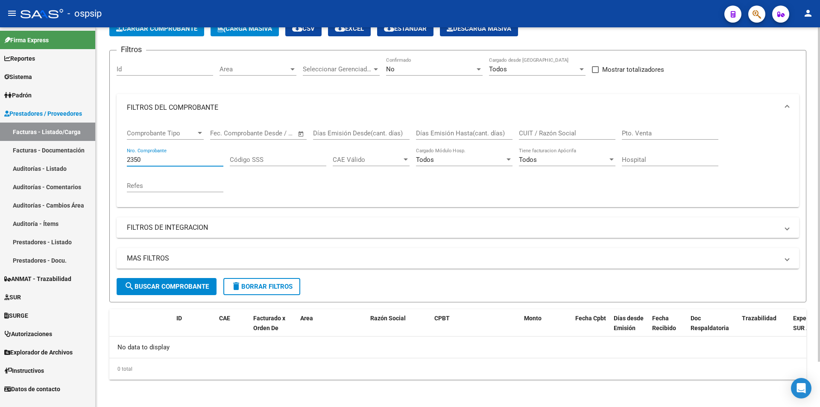
click at [155, 156] on input "2350" at bounding box center [175, 160] width 97 height 8
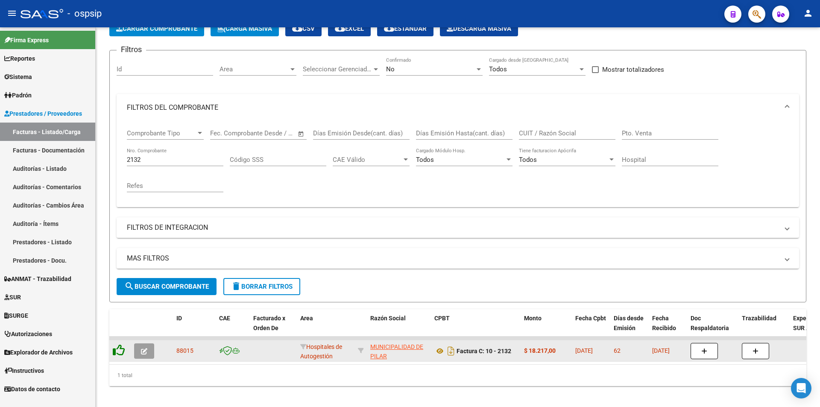
click at [126, 352] on div at bounding box center [120, 350] width 15 height 13
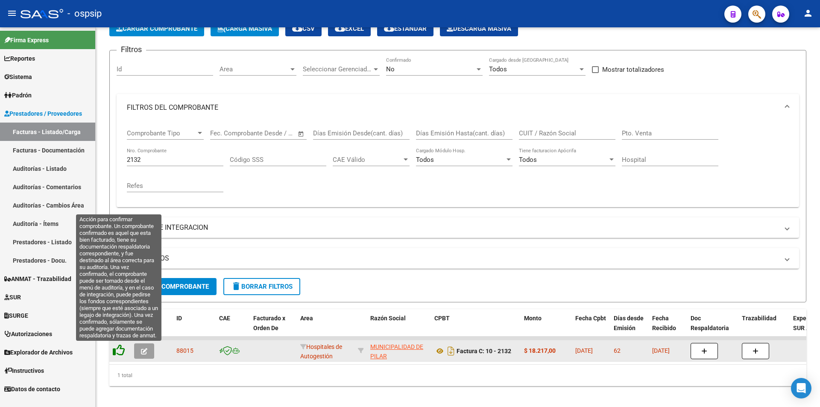
click at [122, 352] on icon at bounding box center [119, 350] width 12 height 12
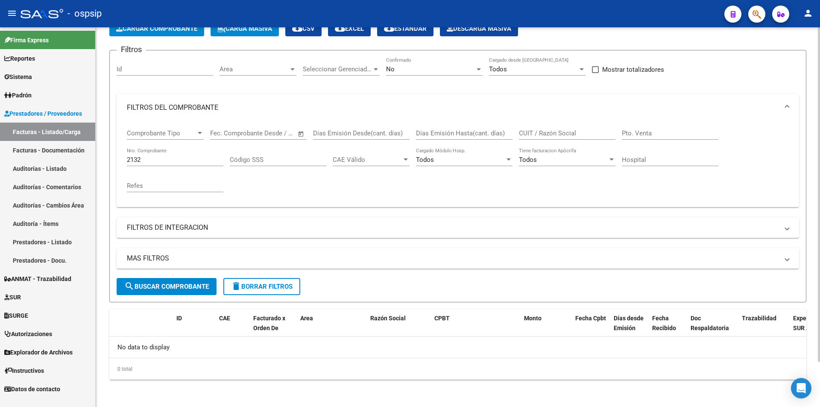
click at [157, 154] on div "2132 Nro. Comprobante" at bounding box center [175, 157] width 97 height 18
paste input "11663"
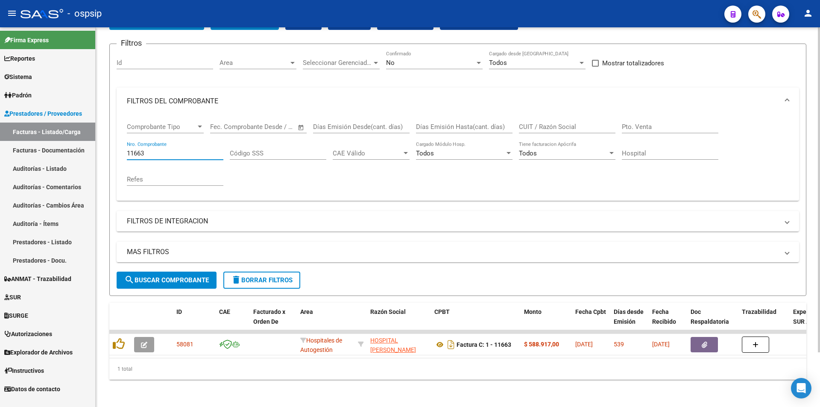
scroll to position [64, 0]
paste input "598"
type input "11598"
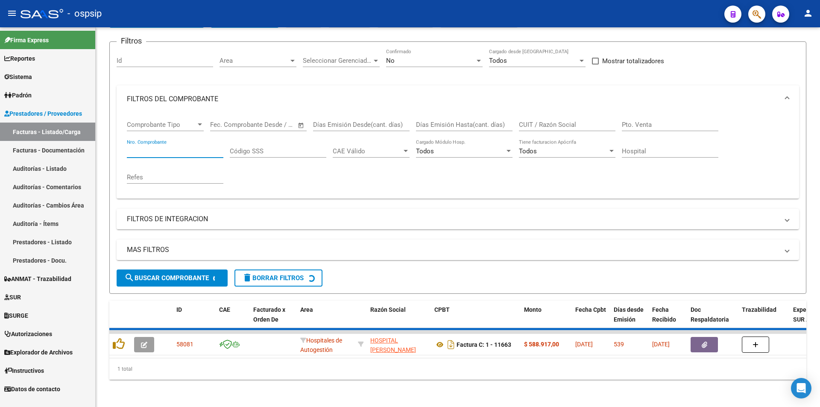
scroll to position [51, 0]
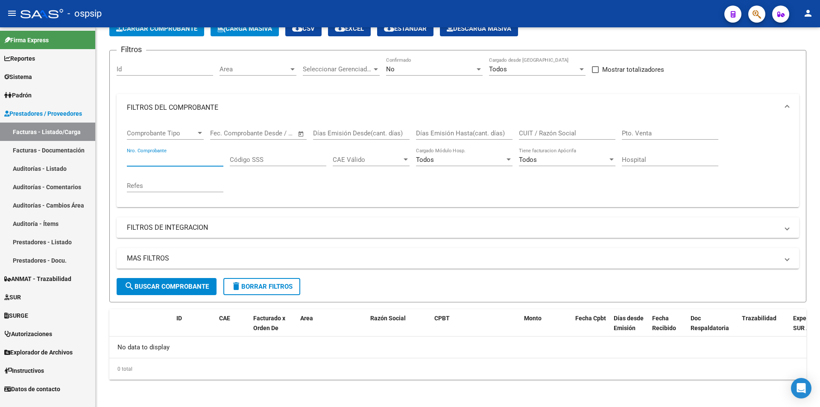
paste input "11598"
paste input "24"
paste input "458"
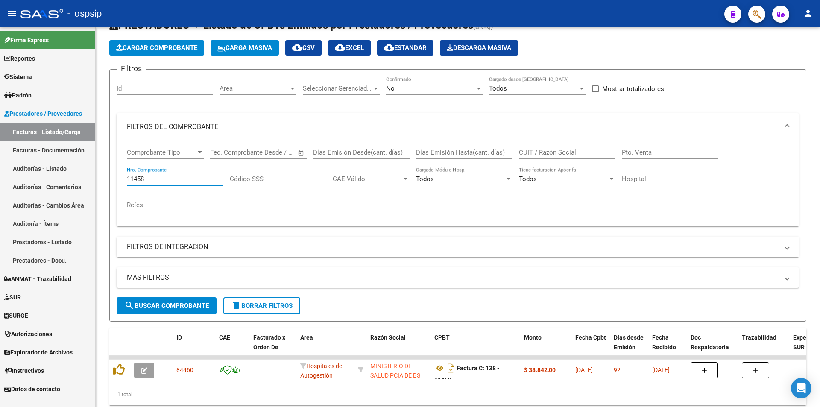
scroll to position [64, 0]
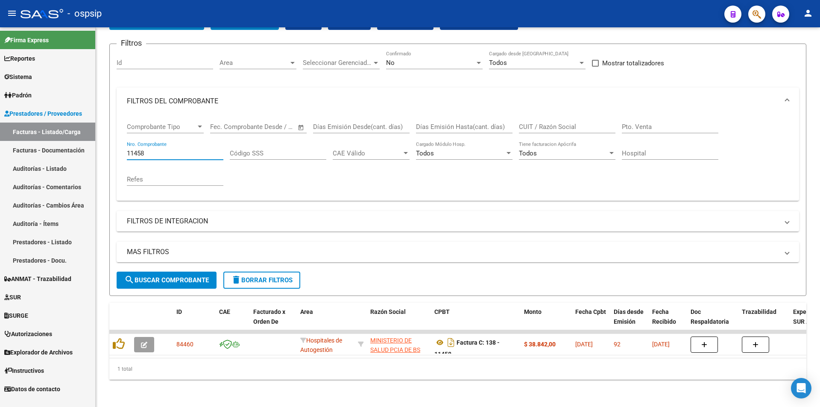
paste input "031"
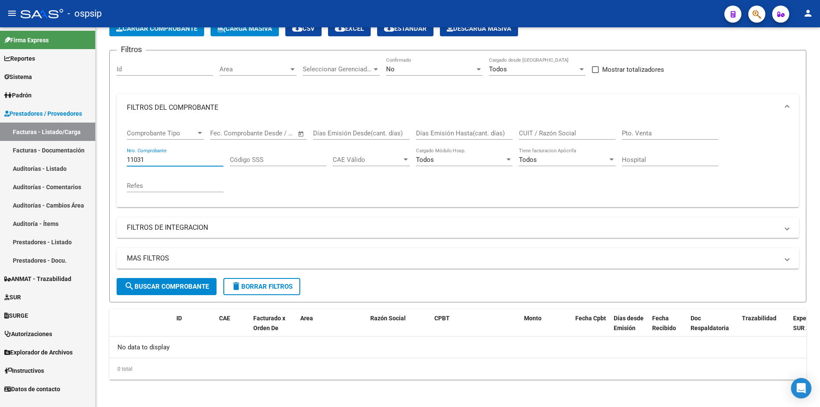
scroll to position [51, 0]
paste input "0880"
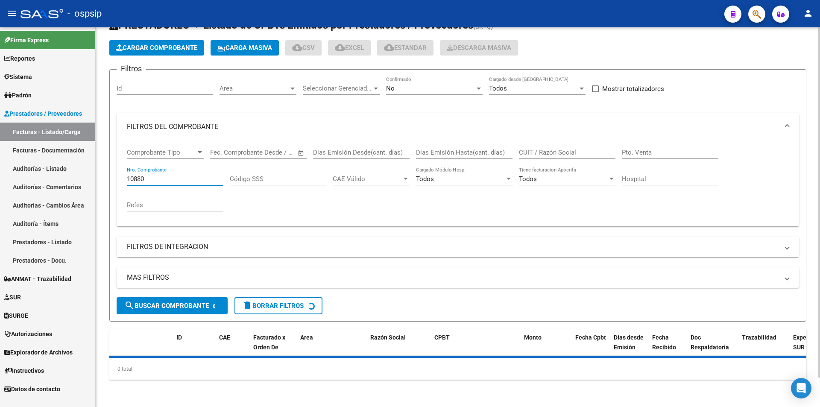
scroll to position [64, 0]
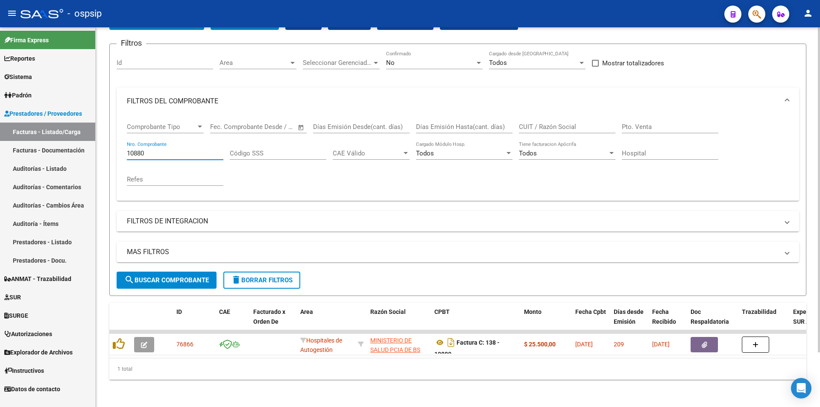
paste input "17"
paste input "9559"
paste input "10"
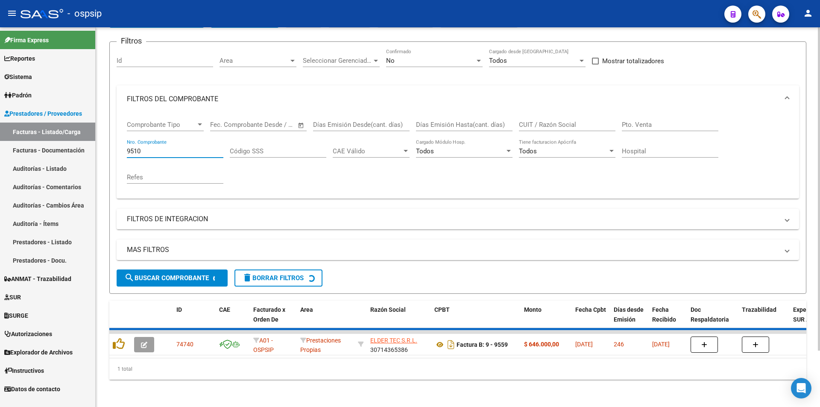
scroll to position [51, 0]
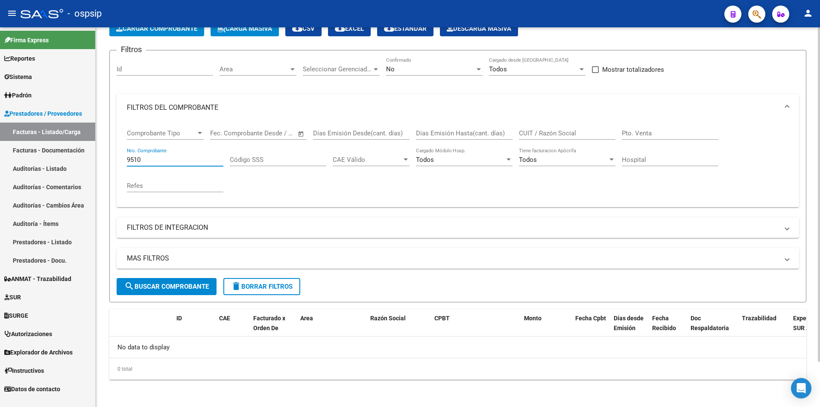
click at [159, 156] on input "9510" at bounding box center [175, 160] width 97 height 8
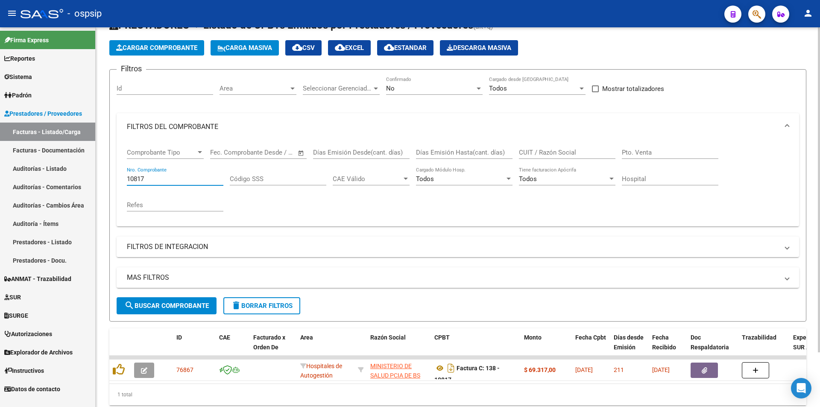
scroll to position [64, 0]
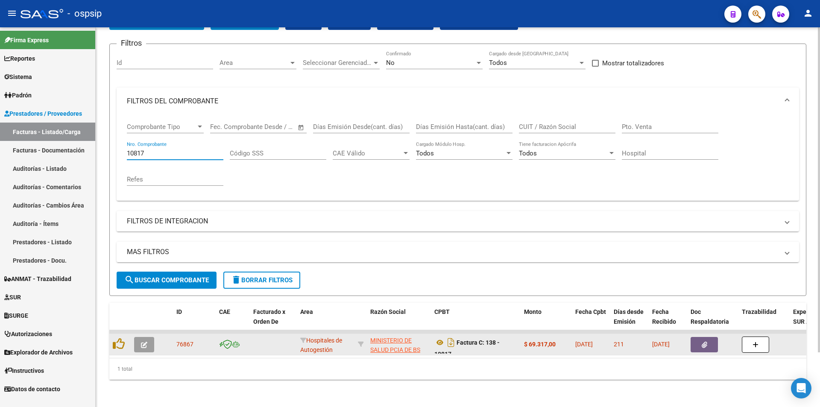
click at [126, 344] on div at bounding box center [120, 344] width 15 height 13
click at [110, 341] on datatable-body-cell at bounding box center [119, 344] width 21 height 21
drag, startPoint x: 130, startPoint y: 340, endPoint x: 126, endPoint y: 341, distance: 4.3
click at [129, 340] on datatable-body-cell at bounding box center [119, 344] width 21 height 21
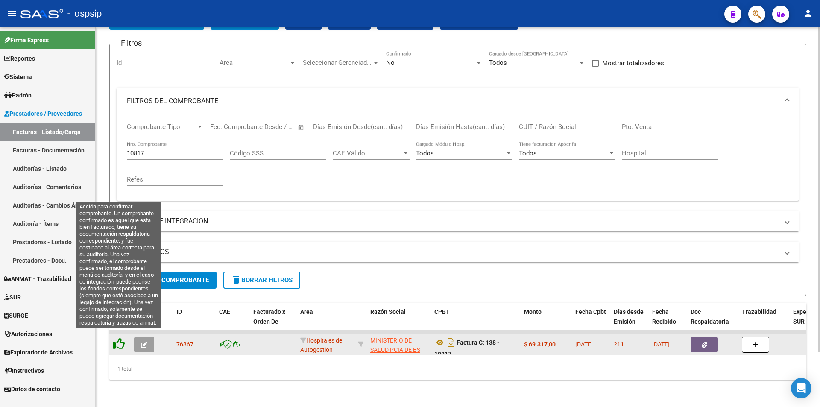
click at [123, 340] on icon at bounding box center [119, 344] width 12 height 12
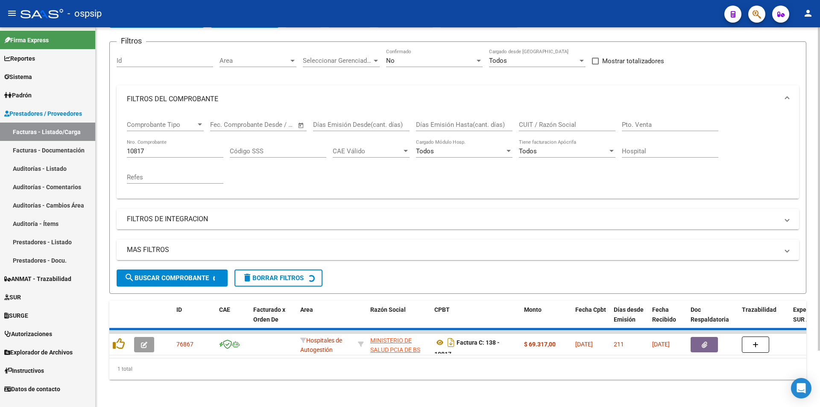
scroll to position [51, 0]
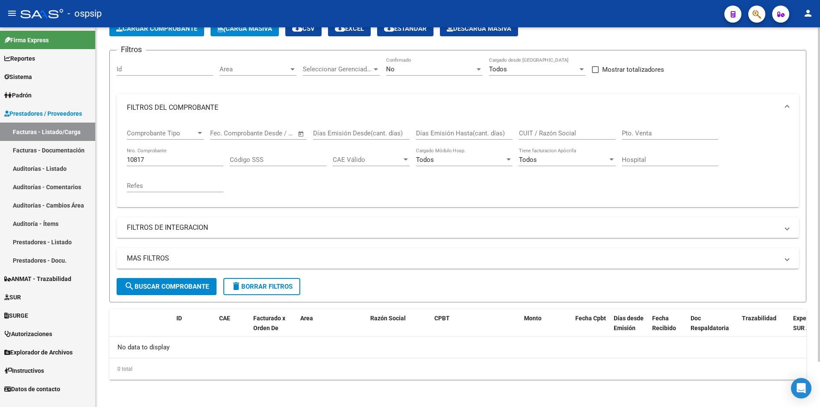
click at [171, 164] on div "10817 Nro. Comprobante" at bounding box center [175, 157] width 97 height 18
click at [171, 160] on input "10817" at bounding box center [175, 160] width 97 height 8
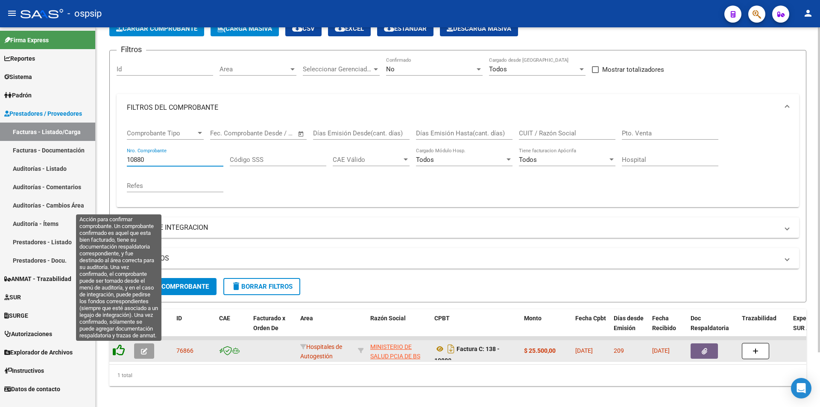
click at [114, 352] on icon at bounding box center [119, 350] width 12 height 12
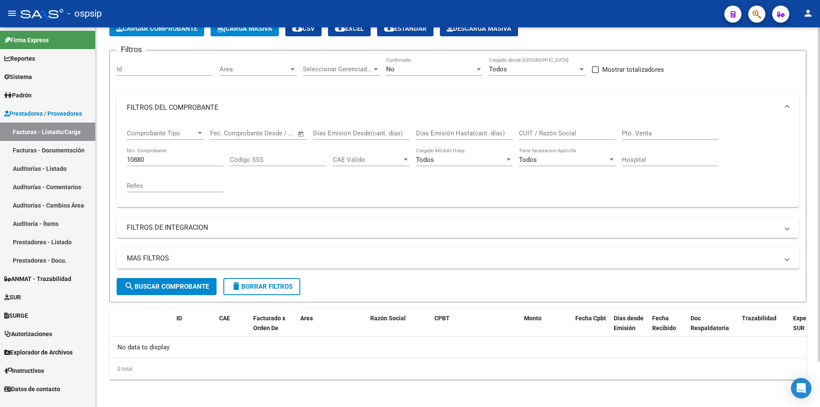
click at [422, 66] on div "No" at bounding box center [430, 69] width 89 height 8
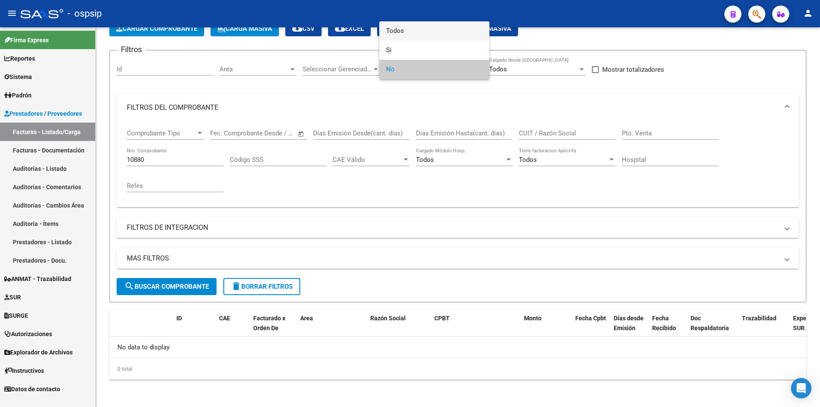
click at [424, 35] on span "Todos" at bounding box center [434, 30] width 97 height 19
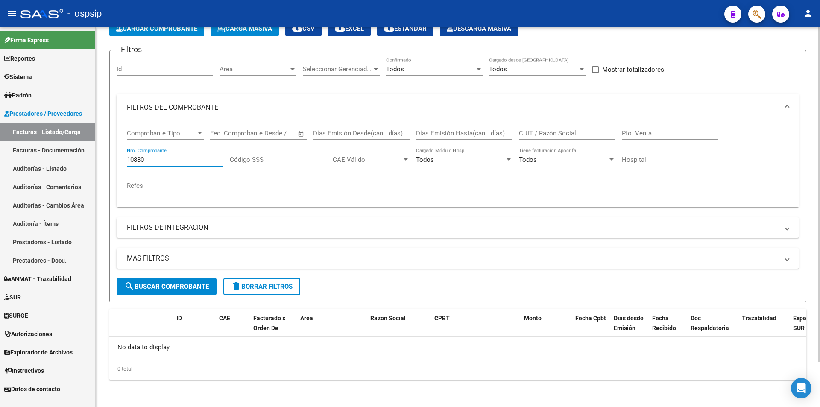
click at [201, 158] on input "10880" at bounding box center [175, 160] width 97 height 8
click at [165, 158] on input "10880" at bounding box center [175, 160] width 97 height 8
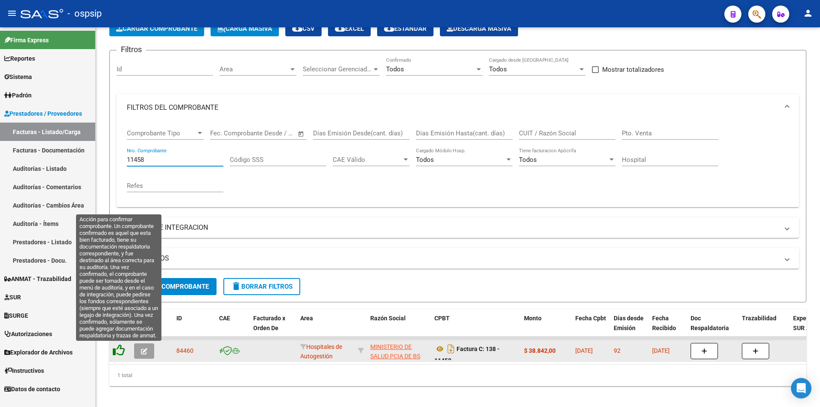
type input "11458"
click at [121, 350] on icon at bounding box center [119, 350] width 12 height 12
